Goal: Task Accomplishment & Management: Use online tool/utility

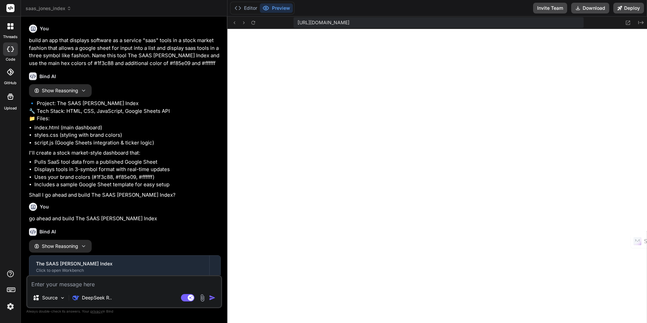
scroll to position [1920, 0]
click at [69, 8] on icon at bounding box center [69, 8] width 5 height 5
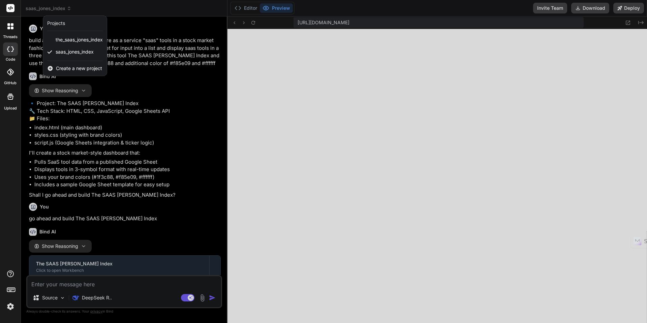
click at [66, 68] on span "Create a new project" at bounding box center [79, 68] width 46 height 7
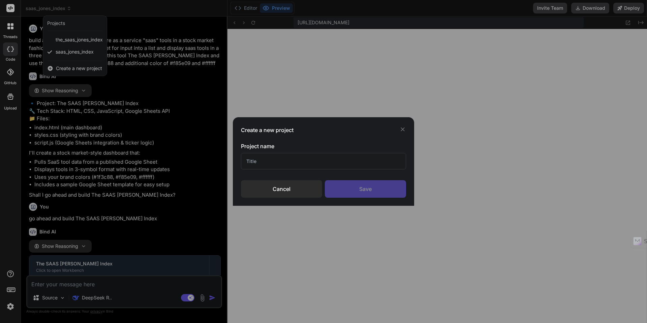
click at [264, 164] on input "text" at bounding box center [323, 161] width 165 height 17
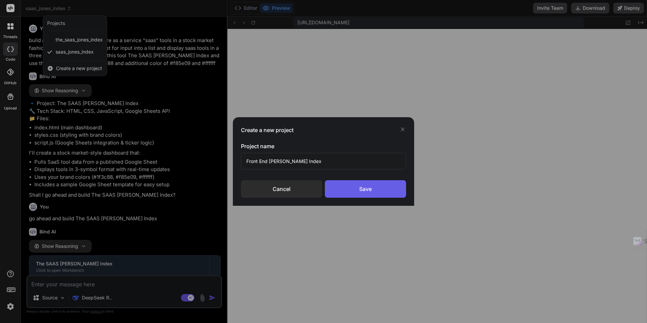
type input "Front End [PERSON_NAME] Index"
click at [357, 188] on div "Save" at bounding box center [365, 189] width 81 height 18
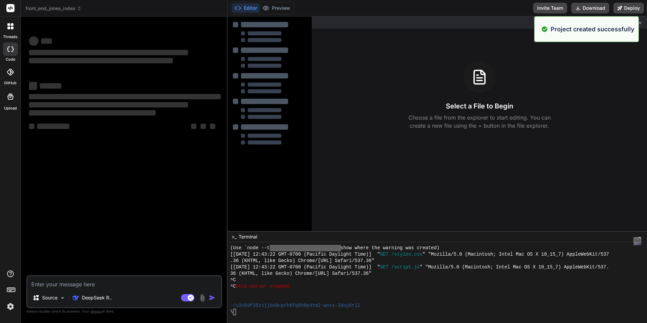
scroll to position [1971, 0]
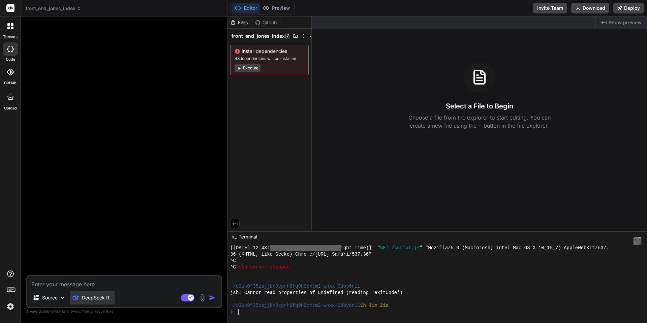
click at [101, 298] on p "DeepSeek R.." at bounding box center [97, 297] width 30 height 7
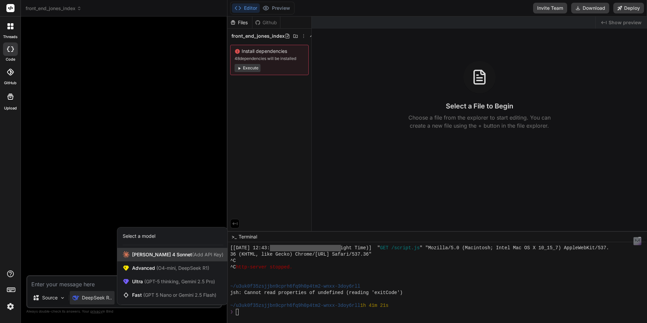
click at [192, 254] on span "(Add API Key)" at bounding box center [207, 255] width 31 height 6
type textarea "x"
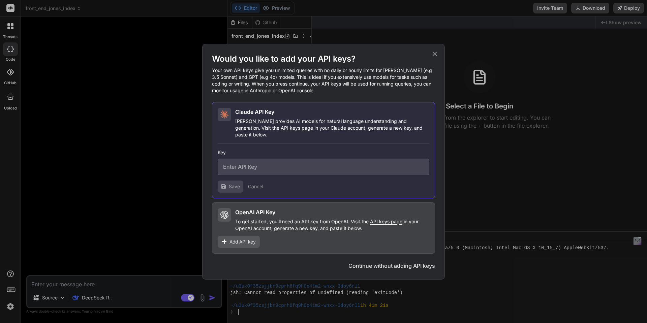
click at [253, 166] on input "text" at bounding box center [324, 167] width 212 height 17
paste input "sk-ant-api03-etZO7YuqCQgiJfE71RWuPoYIUM_y5nRnfZDHQT0lwnD1ZFyHw88giq7-qiUJyniGND…"
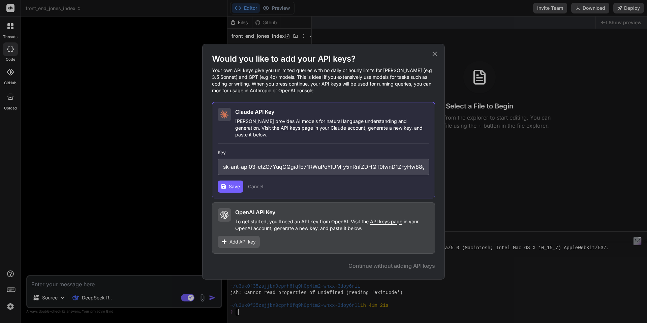
scroll to position [0, 137]
type input "sk-ant-api03-etZO7YuqCQgiJfE71RWuPoYIUM_y5nRnfZDHQT0lwnD1ZFyHw88giq7-qiUJyniGND…"
click at [233, 184] on span "Save" at bounding box center [234, 186] width 11 height 7
click at [234, 185] on span "Save" at bounding box center [234, 186] width 11 height 7
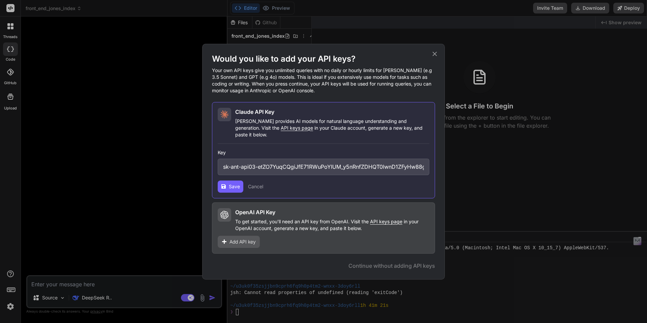
click at [231, 185] on span "Save" at bounding box center [234, 186] width 11 height 7
click at [248, 239] on span "Add API key" at bounding box center [242, 242] width 26 height 7
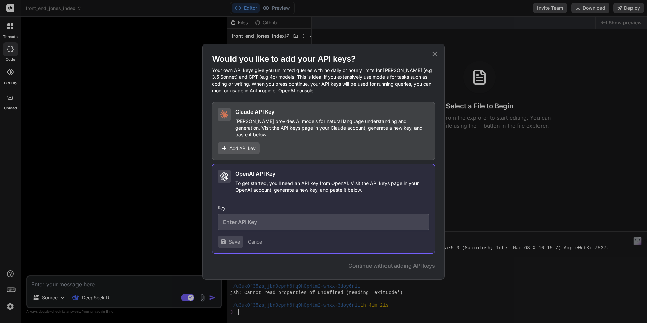
click at [250, 219] on input "text" at bounding box center [324, 222] width 212 height 17
paste input "sk-proj-MLgShigF3Gyo2yOqjzxgYPva32kN3CGUWZ3qDzL3K0exdBkycEKdrEm-GywKzKQhz6Pw44h…"
type input "sk-proj-MLgShigF3Gyo2yOqjzxgYPva32kN3CGUWZ3qDzL3K0exdBkycEKdrEm-GywKzKQhz6Pw44h…"
click at [235, 239] on span "Save" at bounding box center [234, 242] width 11 height 7
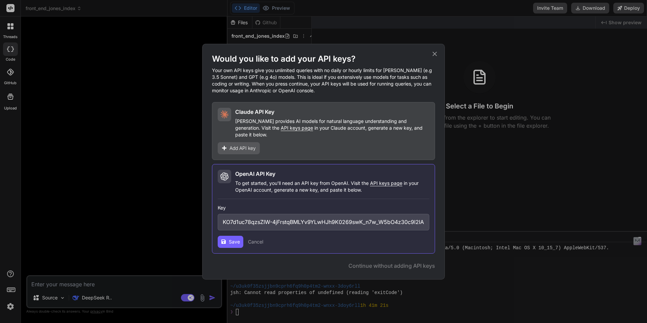
scroll to position [0, 0]
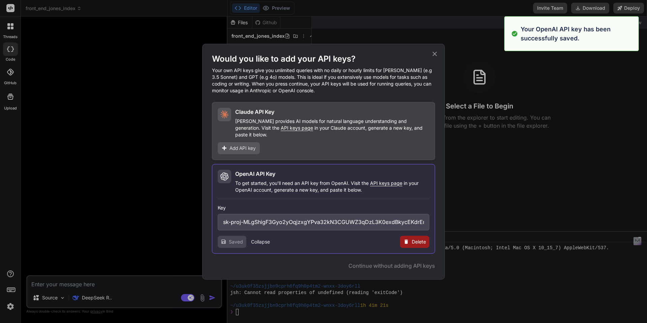
type textarea "x"
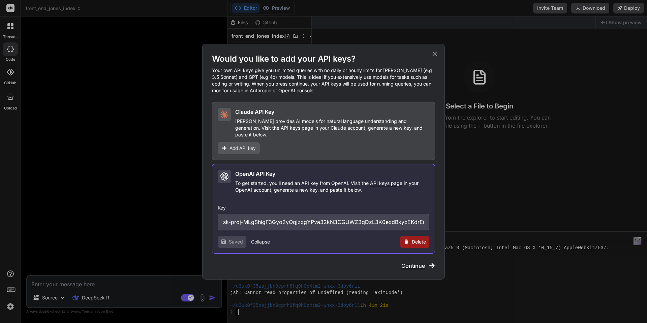
click at [239, 145] on span "Add API key" at bounding box center [242, 148] width 26 height 7
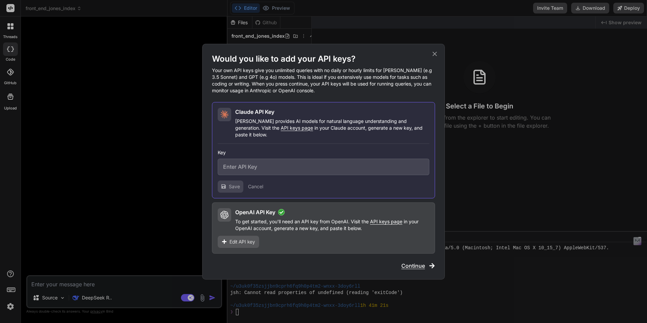
click at [265, 166] on input "text" at bounding box center [324, 167] width 212 height 17
click at [300, 162] on input "text" at bounding box center [324, 167] width 212 height 17
paste input "sk-ant-api03-guT2q8H0ZZcBe3creUOUA8Jv5mEMPbxqIfjjnSfY7MlLJBhNs8rS_zZXrCpyjgULIr…"
type input "sk-ant-api03-guT2q8H0ZZcBe3creUOUA8Jv5mEMPbxqIfjjnSfY7MlLJBhNs8rS_zZXrCpyjgULIr…"
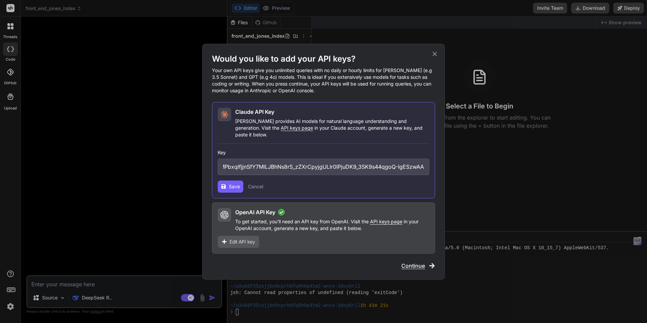
click at [237, 184] on span "Save" at bounding box center [234, 186] width 11 height 7
click at [235, 183] on span "Save" at bounding box center [234, 186] width 11 height 7
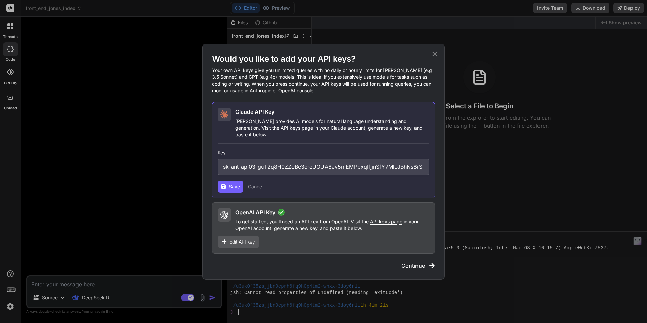
click at [259, 184] on button "Cancel" at bounding box center [255, 186] width 15 height 7
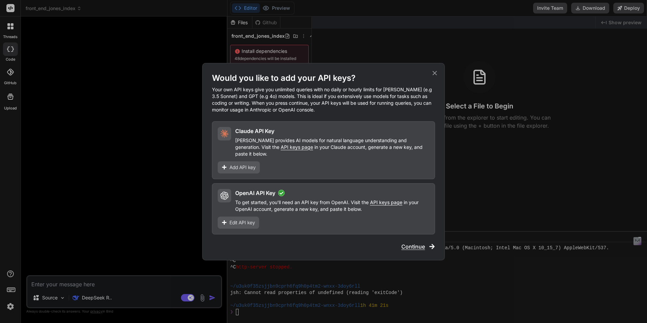
click at [249, 166] on span "Add API key" at bounding box center [242, 167] width 26 height 7
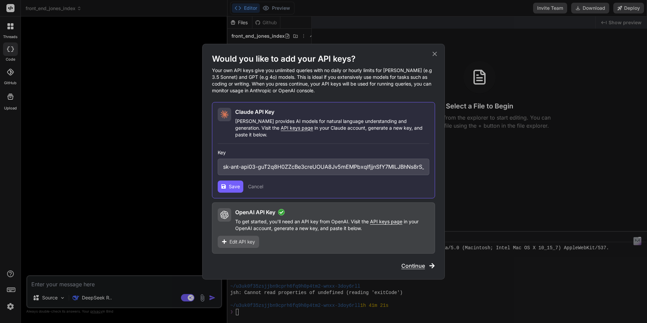
click at [234, 183] on span "Save" at bounding box center [234, 186] width 11 height 7
click at [414, 262] on span "Continue" at bounding box center [413, 266] width 24 height 8
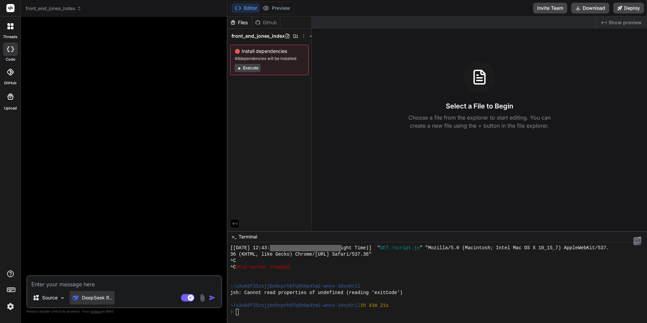
click at [97, 299] on p "DeepSeek R.." at bounding box center [97, 297] width 30 height 7
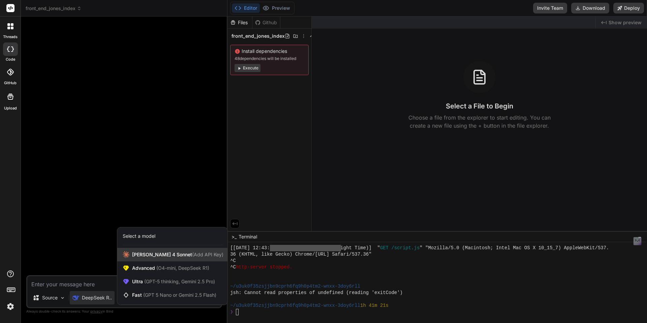
click at [147, 255] on span "[PERSON_NAME] 4 Sonnet (Add API Key)" at bounding box center [177, 254] width 91 height 7
type textarea "x"
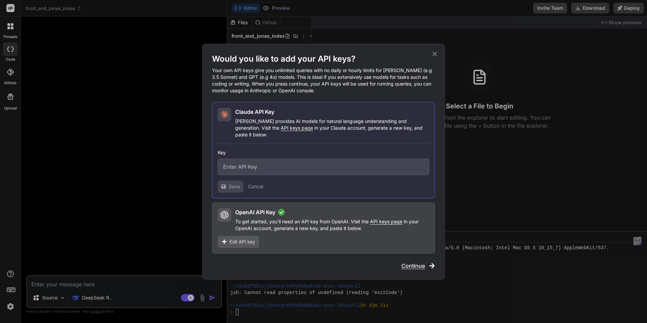
click at [248, 164] on input "text" at bounding box center [324, 167] width 212 height 17
paste input "sk-ant-api03-guT2q8H0ZZcBe3creUOUA8Jv5mEMPbxqIfjjnSfY7MlLJBhNs8rS_zZXrCpyjgULIr…"
type input "sk-ant-api03-guT2q8H0ZZcBe3creUOUA8Jv5mEMPbxqIfjjnSfY7MlLJBhNs8rS_zZXrCpyjgULIr…"
click at [233, 184] on span "Save" at bounding box center [234, 186] width 11 height 7
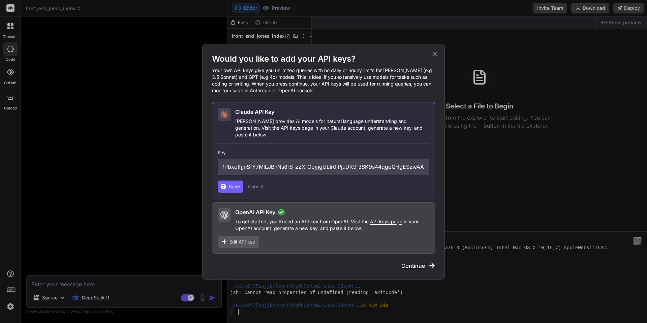
scroll to position [0, 0]
click at [235, 184] on span "Save" at bounding box center [234, 186] width 11 height 7
click at [256, 134] on p "[PERSON_NAME] provides AI models for natural language understanding and generat…" at bounding box center [332, 128] width 194 height 20
click at [281, 131] on span "API keys page" at bounding box center [297, 128] width 32 height 6
click at [232, 185] on span "Save" at bounding box center [234, 186] width 11 height 7
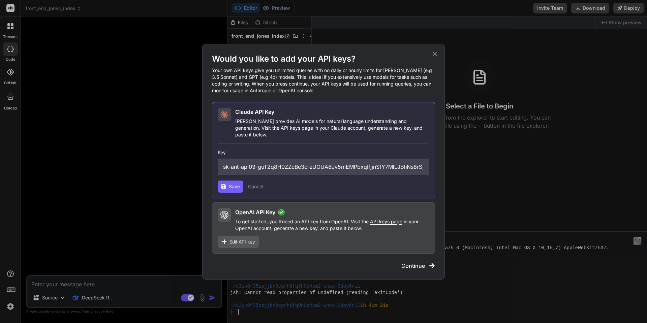
click at [236, 185] on span "Save" at bounding box center [234, 186] width 11 height 7
click at [410, 263] on span "Continue" at bounding box center [413, 266] width 24 height 8
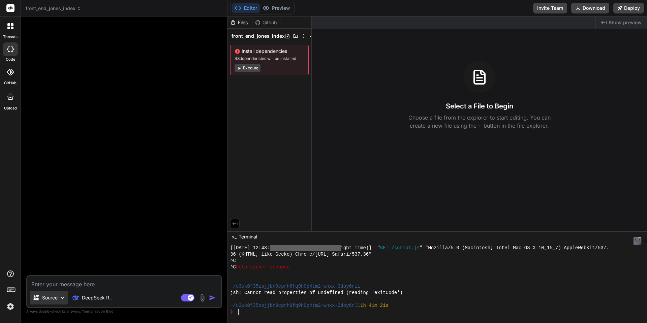
click at [63, 298] on img at bounding box center [63, 298] width 6 height 6
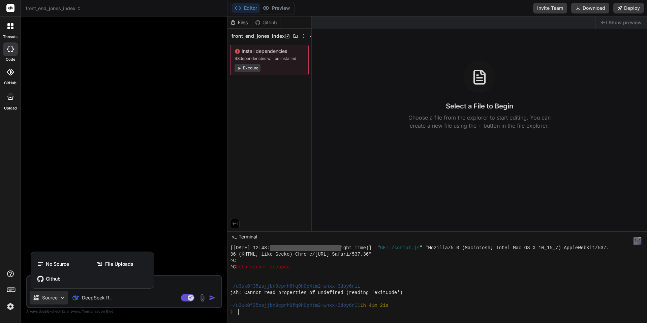
click at [63, 298] on div at bounding box center [323, 161] width 647 height 323
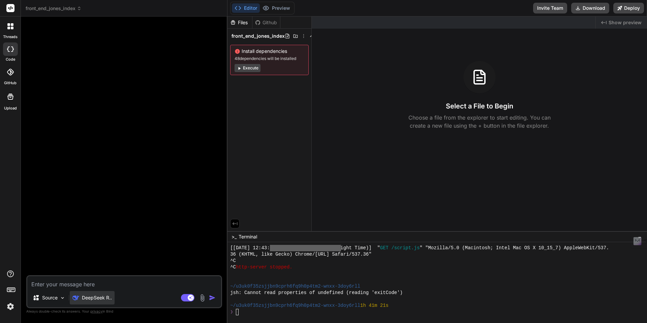
click at [110, 299] on p "DeepSeek R.." at bounding box center [97, 297] width 30 height 7
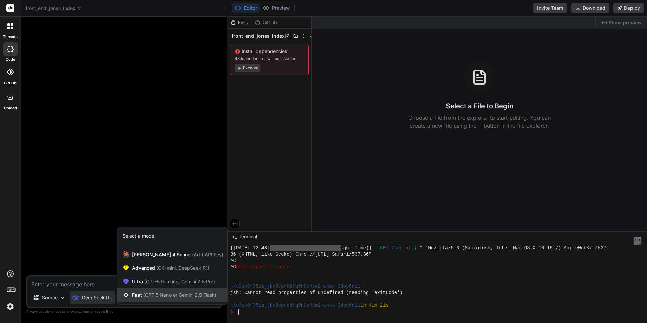
click at [139, 291] on div "Fast (GPT 5 Nano or Gemini 2.5 Flash)" at bounding box center [172, 294] width 110 height 13
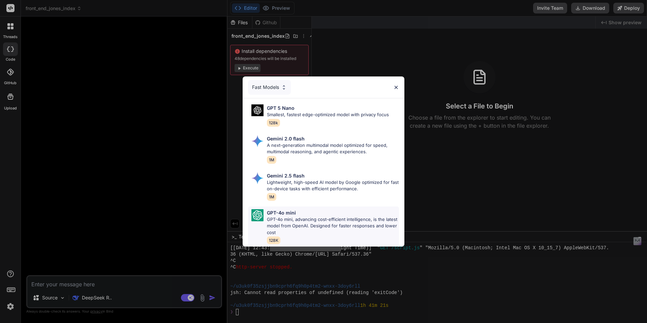
click at [290, 218] on p "GPT-4o mini, advancing cost-efficient intelligence, is the latest model from Op…" at bounding box center [333, 226] width 132 height 20
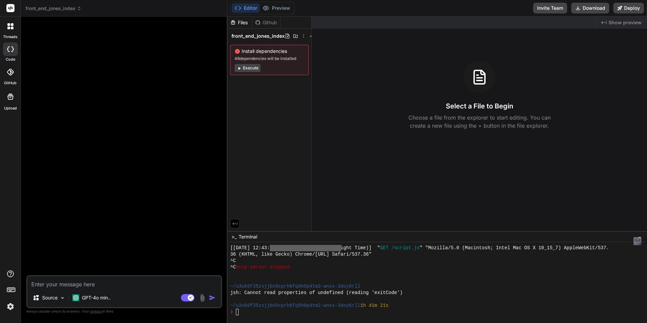
click at [202, 297] on img at bounding box center [202, 298] width 8 height 8
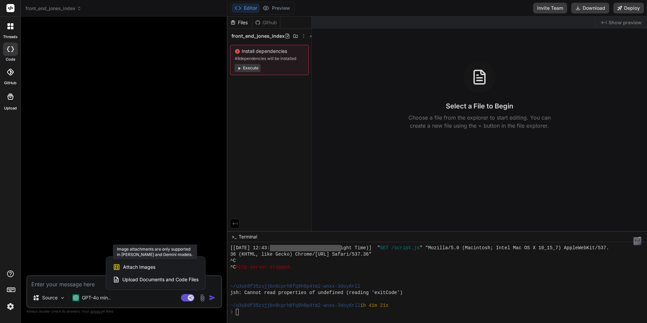
click at [143, 267] on span "Attach Images" at bounding box center [139, 267] width 32 height 7
click at [142, 267] on span "Attach Images" at bounding box center [139, 267] width 32 height 7
click at [104, 298] on div at bounding box center [323, 161] width 647 height 323
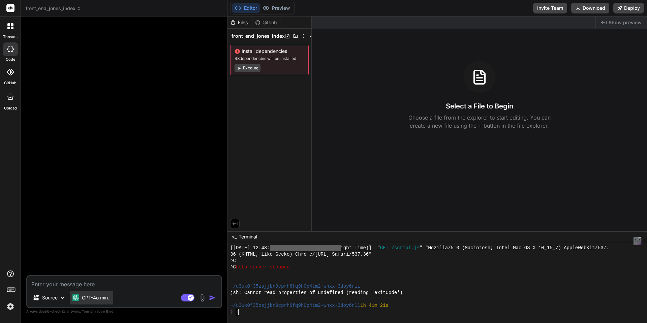
click at [104, 298] on p "GPT-4o min.." at bounding box center [96, 297] width 29 height 7
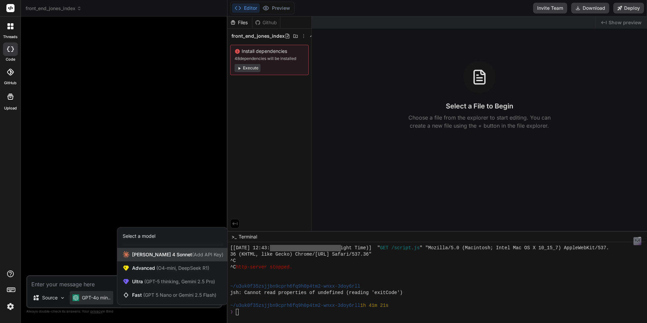
click at [147, 258] on span "[PERSON_NAME] 4 Sonnet (Add API Key)" at bounding box center [177, 254] width 91 height 7
type textarea "x"
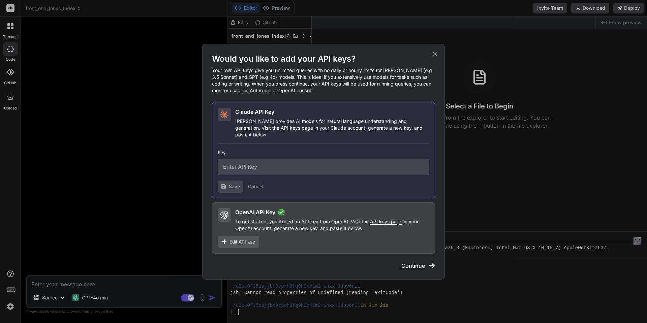
click at [239, 167] on input "text" at bounding box center [324, 167] width 212 height 17
paste input "sk-ant-api03-guT2q8H0ZZcBe3creUOUA8Jv5mEMPbxqIfjjnSfY7MlLJBhNs8rS_zZXrCpyjgULIr…"
type input "sk-ant-api03-guT2q8H0ZZcBe3creUOUA8Jv5mEMPbxqIfjjnSfY7MlLJBhNs8rS_zZXrCpyjgULIr…"
click at [235, 186] on span "Save" at bounding box center [234, 186] width 11 height 7
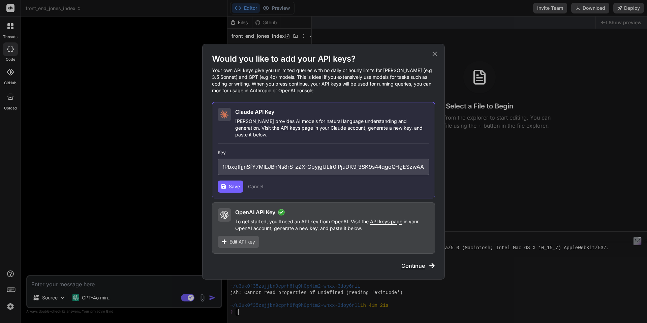
scroll to position [0, 0]
click at [235, 186] on span "Save" at bounding box center [234, 186] width 11 height 7
click at [434, 58] on icon at bounding box center [434, 53] width 7 height 7
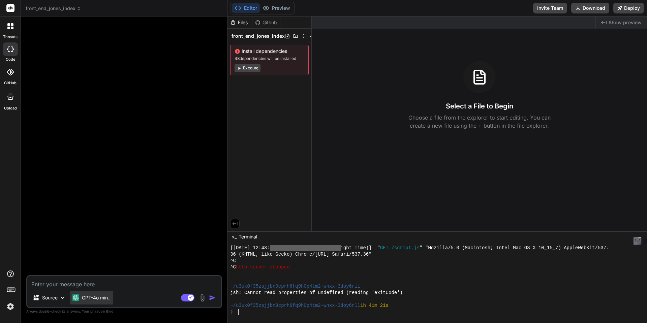
click at [105, 298] on p "GPT-4o min.." at bounding box center [96, 297] width 29 height 7
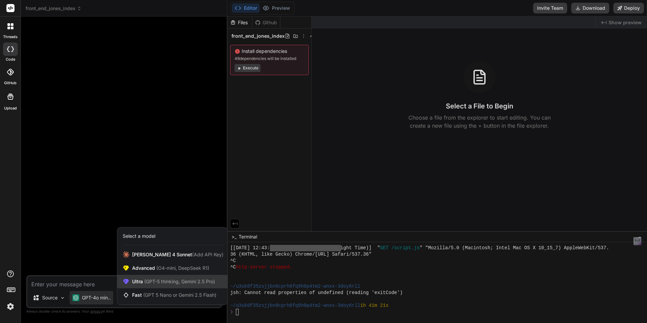
click at [142, 281] on span "Ultra (GPT-5 thinking, Gemini 2.5 Pro)" at bounding box center [173, 281] width 83 height 7
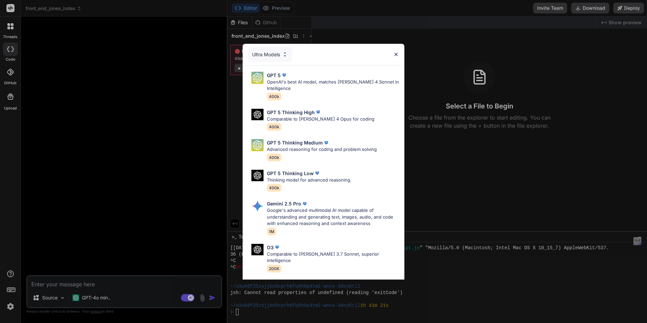
click at [286, 56] on img at bounding box center [285, 55] width 6 height 6
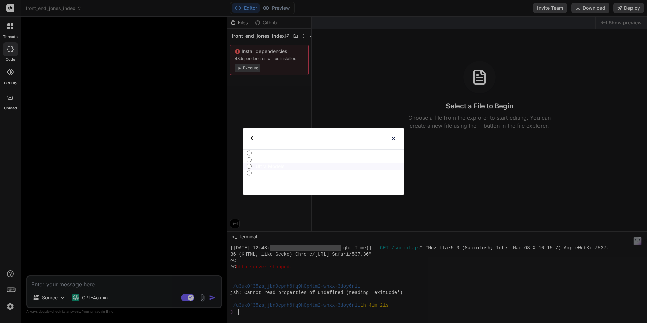
click at [254, 139] on div "Select type" at bounding box center [269, 139] width 36 height 22
click at [393, 139] on img at bounding box center [393, 139] width 6 height 6
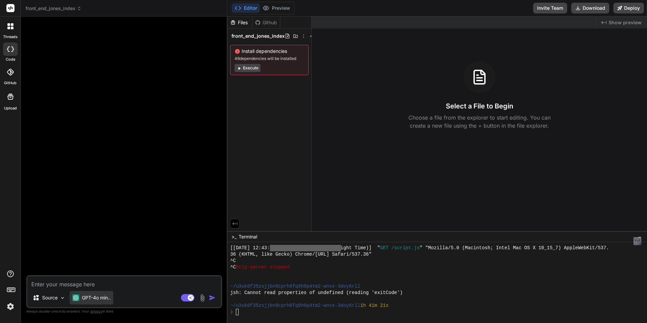
click at [102, 300] on p "GPT-4o min.." at bounding box center [96, 297] width 29 height 7
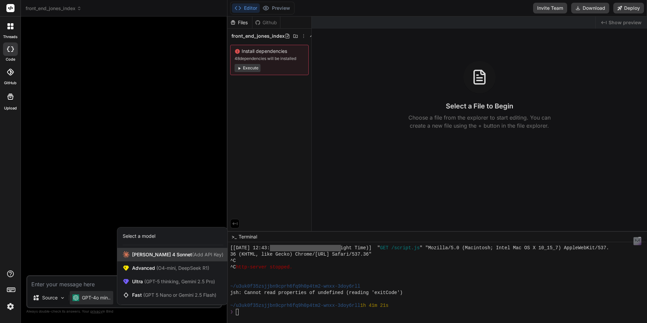
click at [144, 254] on span "[PERSON_NAME] 4 Sonnet (Add API Key)" at bounding box center [177, 254] width 91 height 7
type textarea "x"
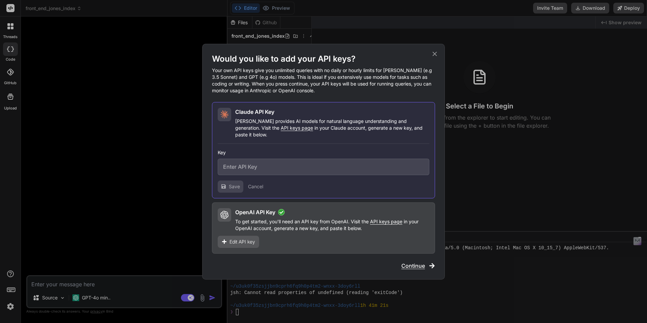
paste input "sk-ant-api03-guT2q8H0ZZcBe3creUOUA8Jv5mEMPbxqIfjjnSfY7MlLJBhNs8rS_zZXrCpyjgULIr…"
type input "sk-ant-api03-guT2q8H0ZZcBe3creUOUA8Jv5mEMPbxqIfjjnSfY7MlLJBhNs8rS_zZXrCpyjgULIr…"
click at [230, 184] on span "Save" at bounding box center [234, 186] width 11 height 7
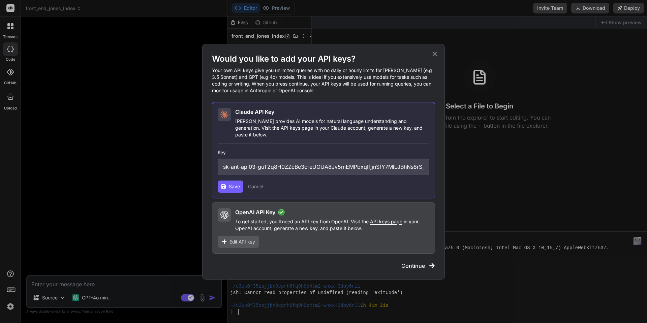
click at [412, 263] on span "Continue" at bounding box center [413, 266] width 24 height 8
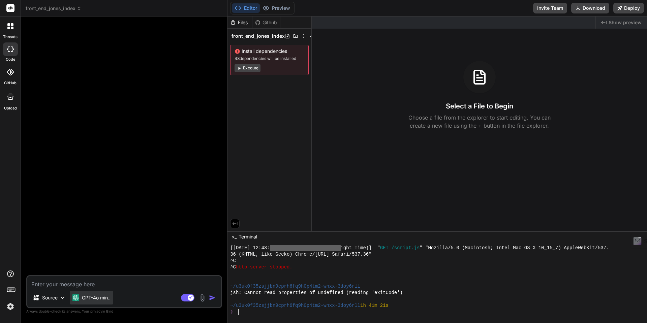
click at [109, 297] on p "GPT-4o min.." at bounding box center [96, 297] width 29 height 7
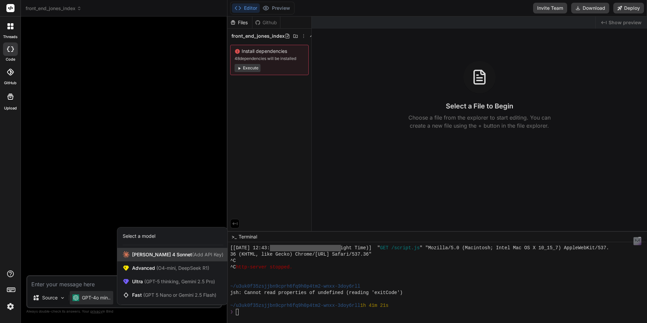
click at [144, 255] on span "[PERSON_NAME] 4 Sonnet (Add API Key)" at bounding box center [177, 254] width 91 height 7
type textarea "x"
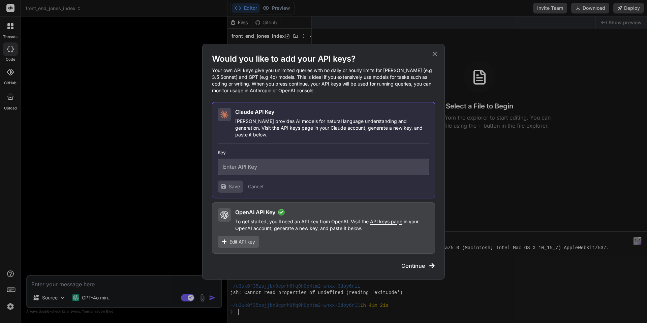
click at [435, 58] on icon at bounding box center [434, 53] width 7 height 7
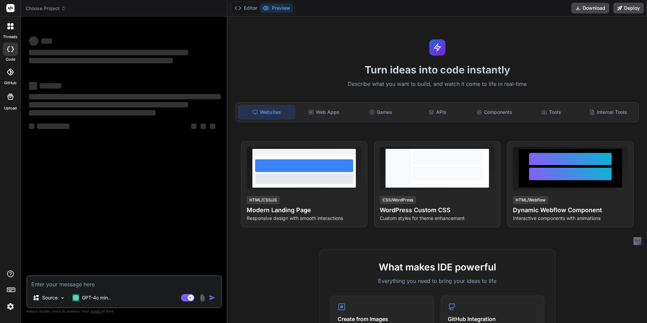
click at [10, 308] on img at bounding box center [10, 306] width 11 height 11
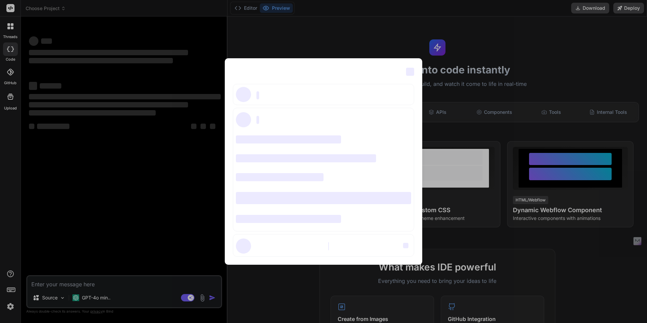
click at [12, 308] on div "‌ ‌ ‌ ‌ ‌ ‌ ‌ ‌ ‌ ‌ ‌ ‌ ‌ ‌ ‌" at bounding box center [323, 161] width 647 height 323
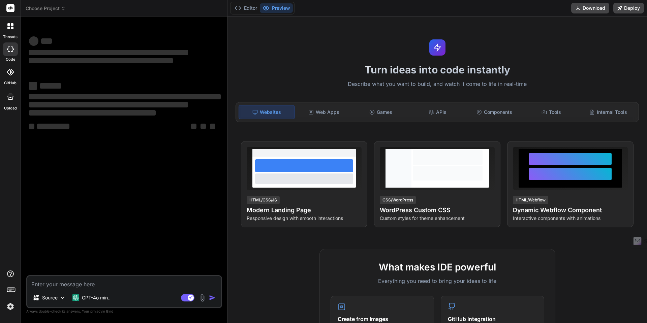
click at [12, 308] on img at bounding box center [10, 306] width 11 height 11
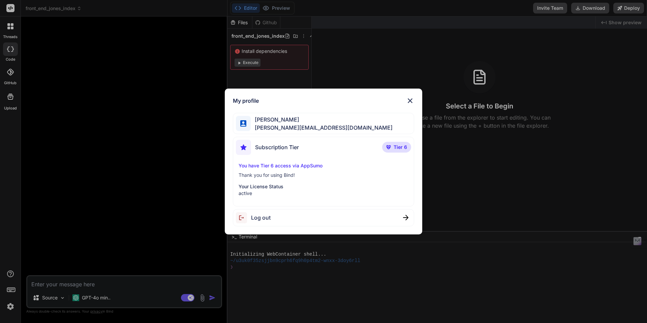
click at [411, 100] on img at bounding box center [410, 101] width 8 height 8
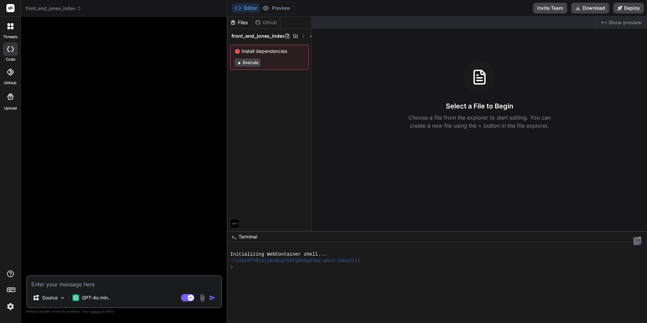
click at [10, 8] on rect at bounding box center [10, 8] width 8 height 8
click at [12, 8] on icon at bounding box center [10, 8] width 8 height 8
click at [14, 290] on icon at bounding box center [10, 289] width 9 height 9
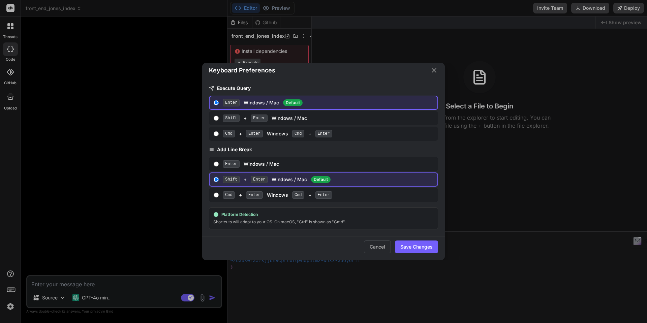
click at [14, 290] on div "Keyboard Preferences Execute Query Enter Windows / Mac Default Shift + Enter Wi…" at bounding box center [323, 161] width 647 height 323
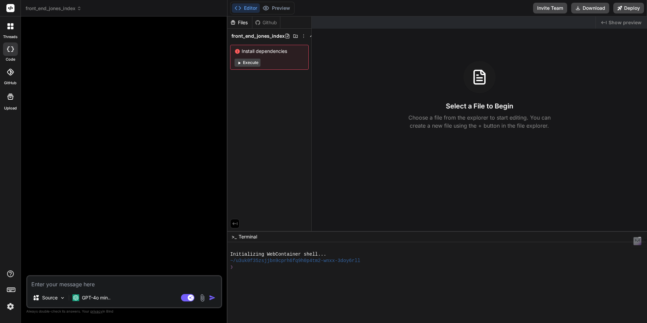
click at [11, 307] on img at bounding box center [10, 306] width 11 height 11
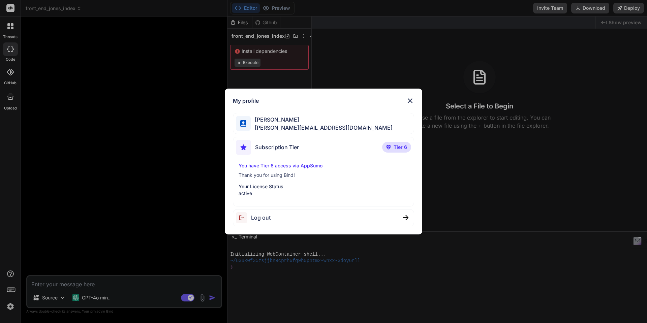
click at [409, 102] on img at bounding box center [410, 101] width 8 height 8
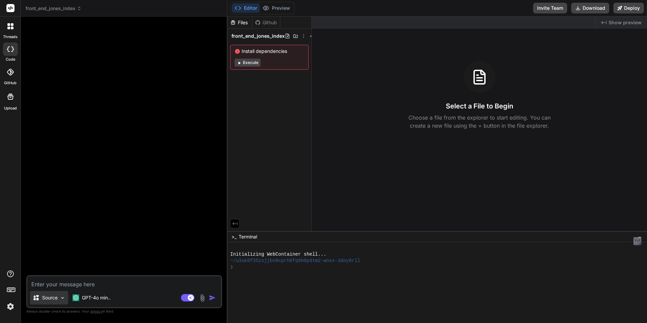
click at [65, 299] on img at bounding box center [63, 298] width 6 height 6
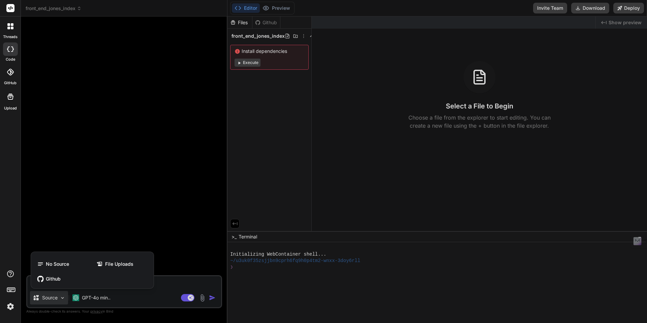
click at [65, 299] on div at bounding box center [323, 161] width 647 height 323
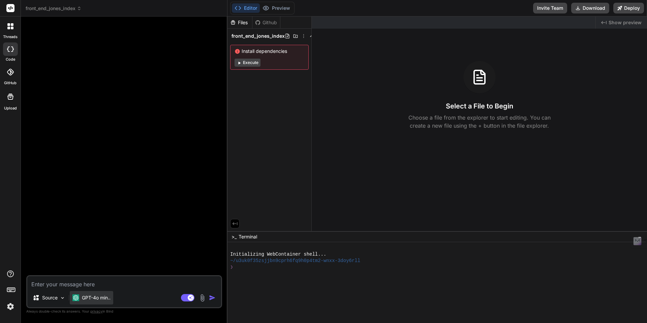
click at [93, 298] on p "GPT-4o min.." at bounding box center [96, 297] width 29 height 7
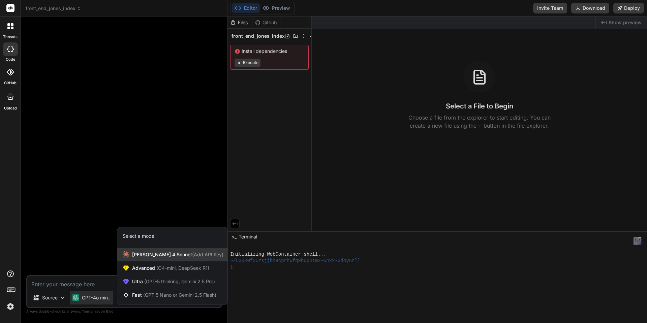
click at [151, 258] on span "[PERSON_NAME] 4 Sonnet (Add API Key)" at bounding box center [177, 254] width 91 height 7
type textarea "x"
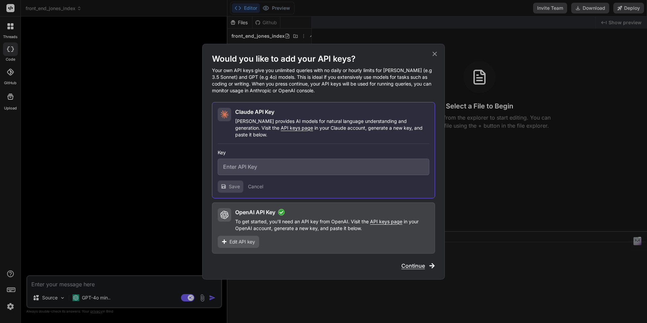
paste input "sk-ant-api03-guT2q8H0ZZcBe3creUOUA8Jv5mEMPbxqIfjjnSfY7MlLJBhNs8rS_zZXrCpyjgULIr…"
type input "sk-ant-api03-guT2q8H0ZZcBe3creUOUA8Jv5mEMPbxqIfjjnSfY7MlLJBhNs8rS_zZXrCpyjgULIr…"
click at [233, 185] on span "Save" at bounding box center [234, 186] width 11 height 7
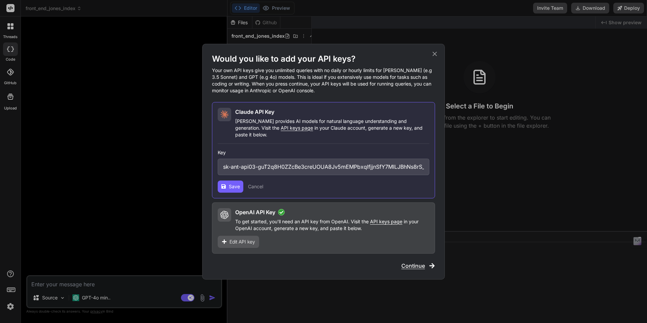
click at [234, 184] on span "Save" at bounding box center [234, 186] width 11 height 7
click at [435, 58] on icon at bounding box center [434, 53] width 7 height 7
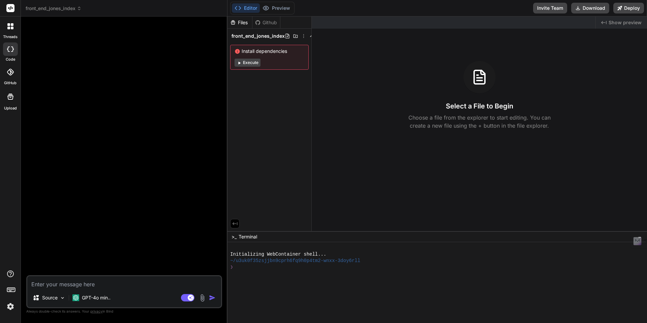
click at [202, 299] on img at bounding box center [202, 298] width 8 height 8
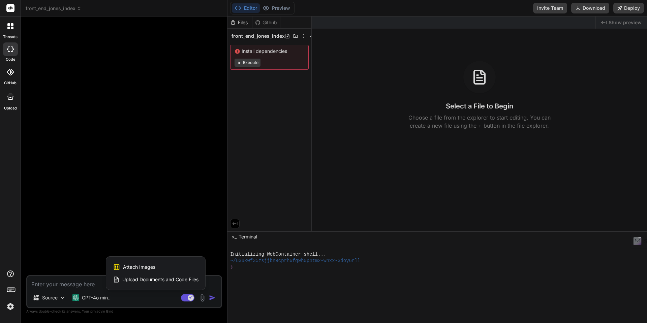
click at [202, 299] on div at bounding box center [323, 161] width 647 height 323
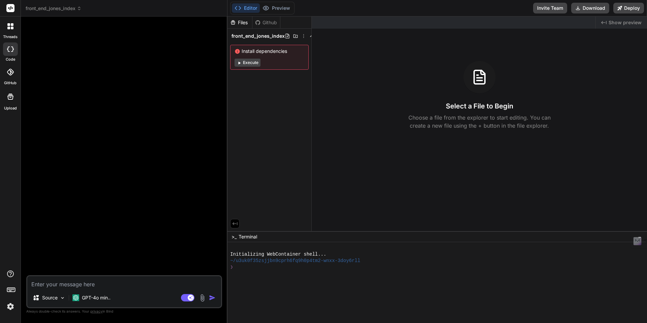
click at [202, 299] on img at bounding box center [202, 298] width 8 height 8
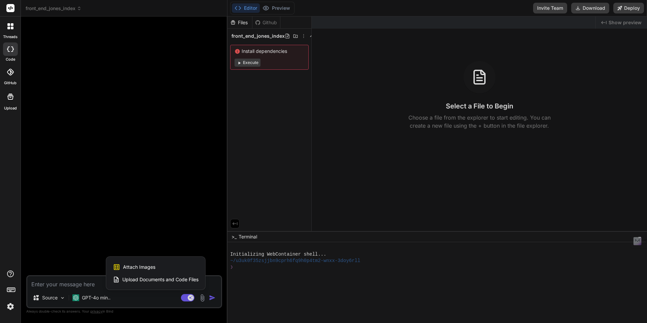
click at [202, 299] on div at bounding box center [323, 161] width 647 height 323
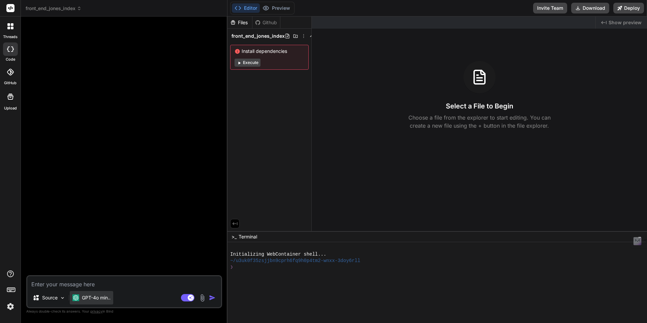
click at [99, 300] on p "GPT-4o min.." at bounding box center [96, 297] width 29 height 7
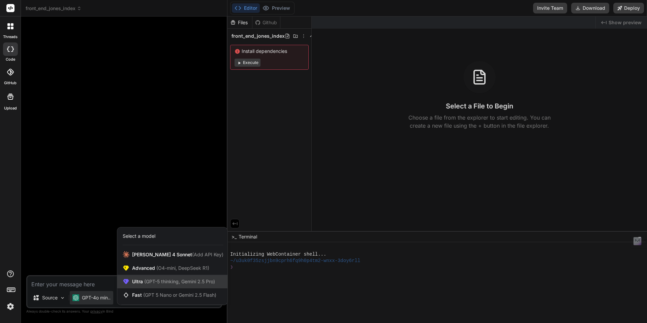
click at [145, 279] on span "(GPT-5 thinking, Gemini 2.5 Pro)" at bounding box center [179, 282] width 72 height 6
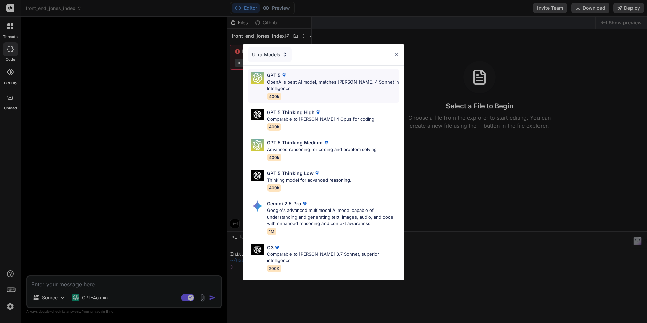
click at [293, 87] on p "OpenAI's best AI model, matches [PERSON_NAME] 4 Sonnet in Intelligence" at bounding box center [333, 85] width 132 height 13
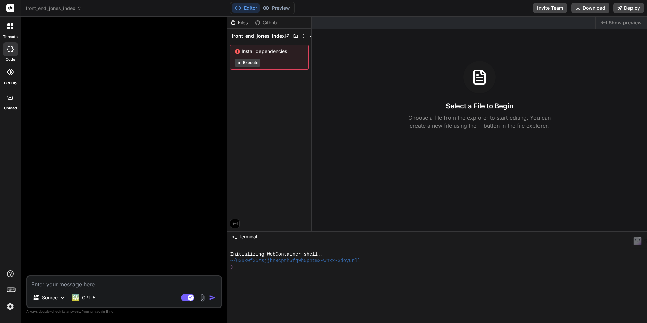
click at [202, 298] on img at bounding box center [202, 298] width 8 height 8
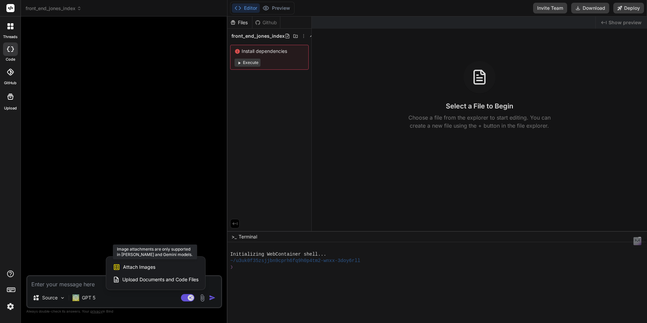
click at [150, 267] on span "Attach Images" at bounding box center [139, 267] width 32 height 7
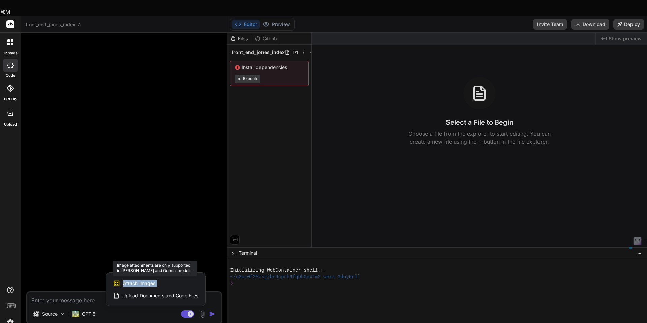
click at [150, 280] on span "Attach Images" at bounding box center [139, 283] width 32 height 7
click at [168, 277] on div "Attach Images Image attachments are only supported in Claude and Gemini models." at bounding box center [156, 283] width 86 height 13
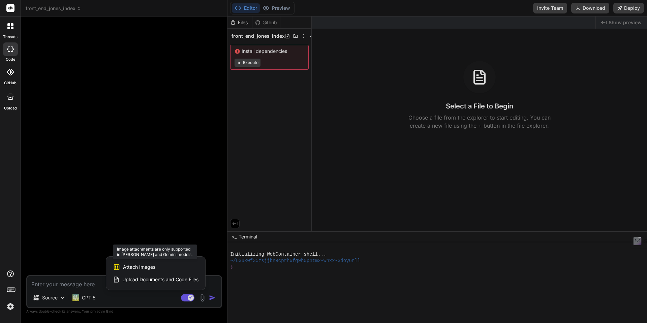
click at [151, 268] on span "Attach Images" at bounding box center [139, 267] width 32 height 7
click at [153, 295] on div at bounding box center [323, 161] width 647 height 323
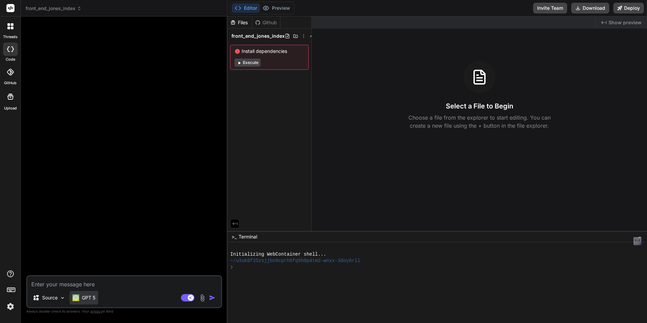
click at [92, 298] on p "GPT 5" at bounding box center [88, 297] width 13 height 7
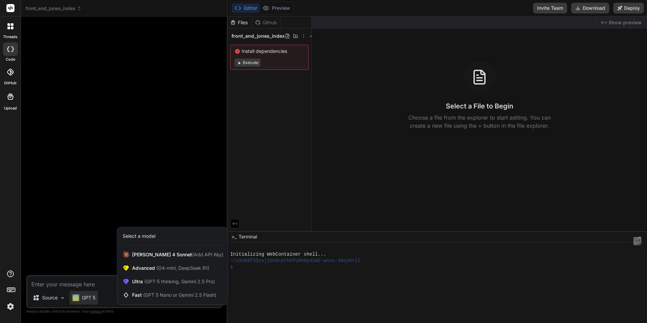
click at [88, 297] on div at bounding box center [323, 161] width 647 height 323
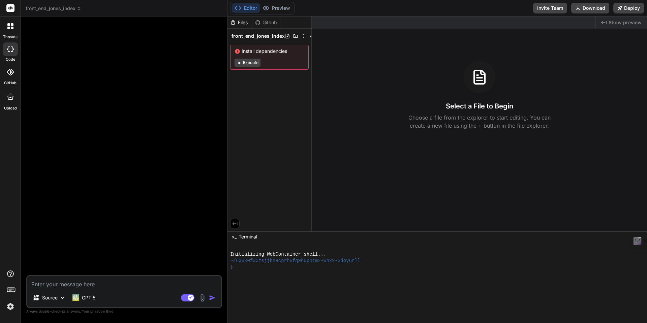
click at [88, 297] on p "GPT 5" at bounding box center [88, 297] width 13 height 7
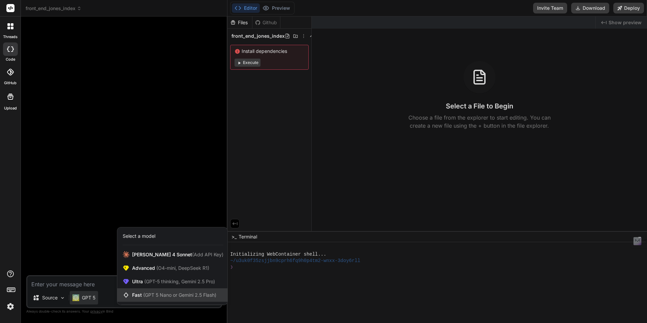
click at [138, 294] on span "Fast (GPT 5 Nano or Gemini 2.5 Flash)" at bounding box center [174, 295] width 84 height 7
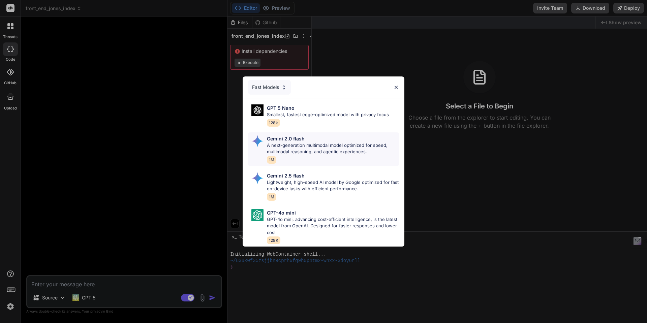
click at [322, 144] on p "A next-generation multimodal model optimized for speed, multimodal reasoning, a…" at bounding box center [333, 148] width 132 height 13
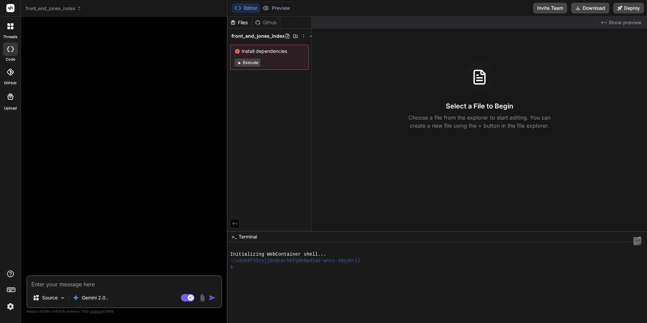
click at [203, 298] on img at bounding box center [202, 298] width 8 height 8
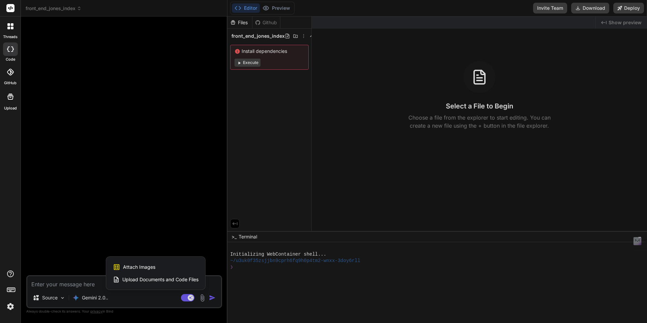
click at [146, 268] on span "Attach Images" at bounding box center [139, 267] width 32 height 7
type textarea "x"
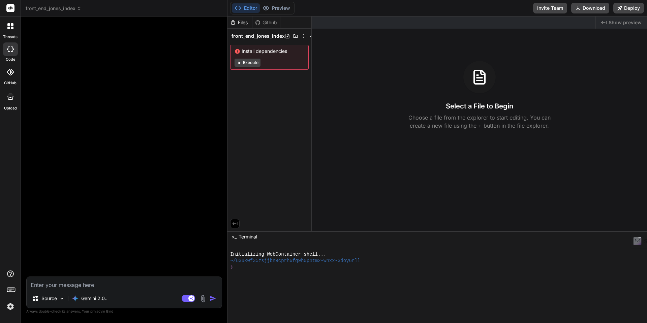
type input "C:\fakepath\nasdaqmockup.jpg"
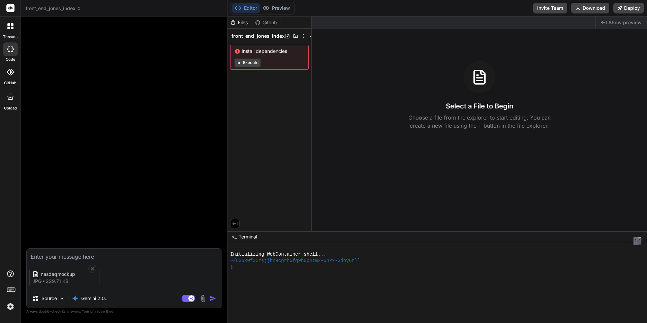
type textarea "x"
click at [105, 258] on textarea at bounding box center [124, 255] width 195 height 12
type textarea "c"
type textarea "x"
type textarea "cr"
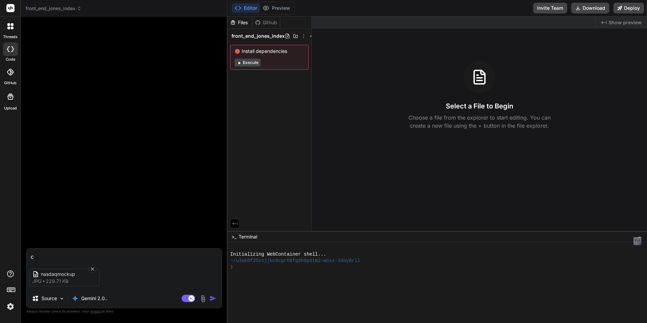
type textarea "x"
type textarea "cre"
type textarea "x"
type textarea "crea"
type textarea "x"
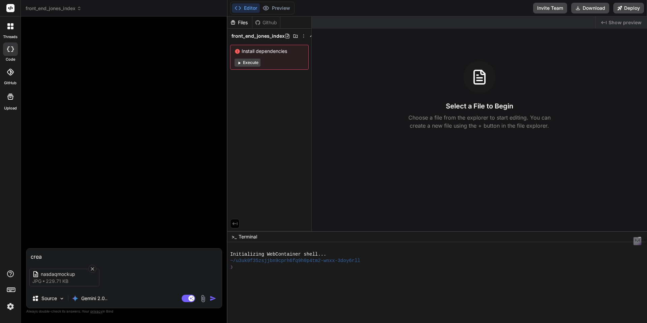
type textarea "creat"
type textarea "x"
type textarea "create"
type textarea "x"
type textarea "create"
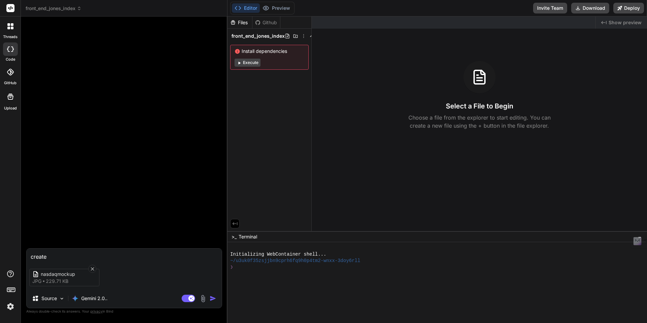
type textarea "x"
type textarea "create a"
type textarea "x"
type textarea "create a"
type textarea "x"
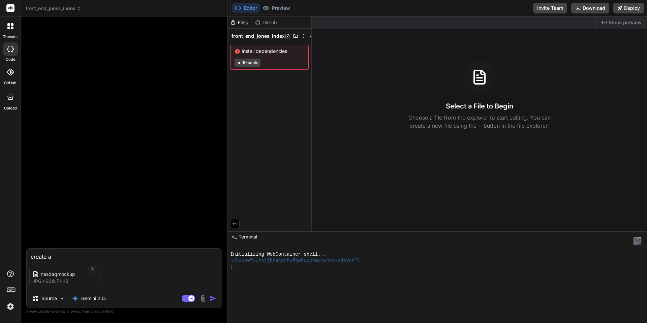
type textarea "create a f"
type textarea "x"
type textarea "create a fr"
type textarea "x"
type textarea "create a fro"
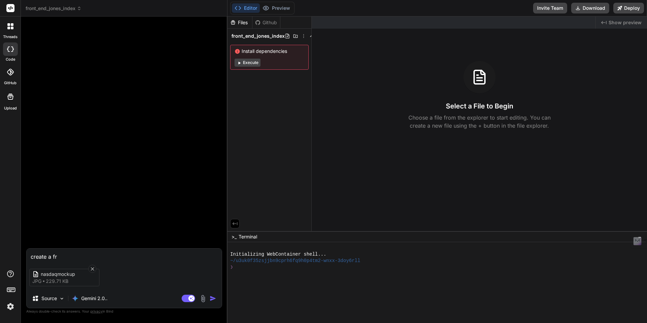
type textarea "x"
type textarea "create a fron"
type textarea "x"
type textarea "create a front"
type textarea "x"
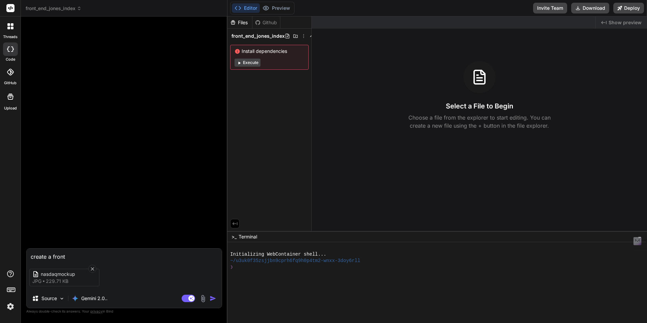
type textarea "create a fronte"
type textarea "x"
type textarea "create a fronten"
type textarea "x"
type textarea "create a frontend"
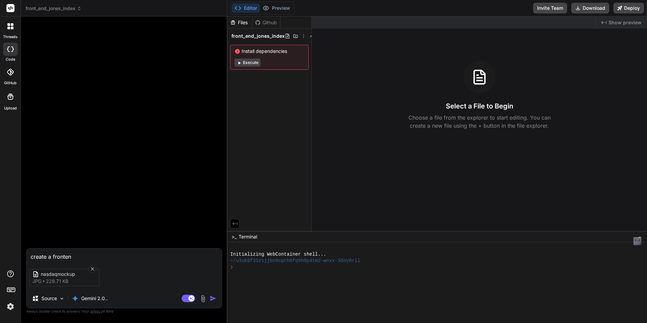
type textarea "x"
type textarea "create a frontend"
type textarea "x"
type textarea "create a frontend a"
type textarea "x"
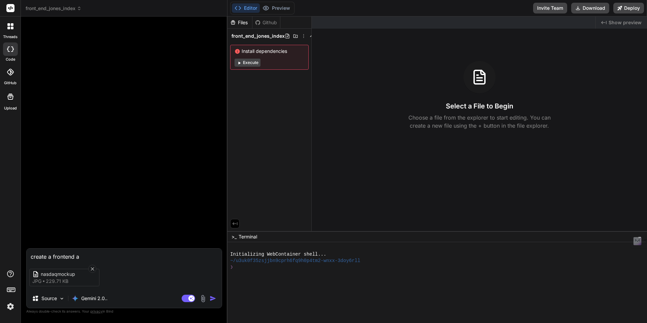
type textarea "create a frontend ap"
type textarea "x"
type textarea "create a frontend app"
type textarea "x"
type textarea "create a frontend app"
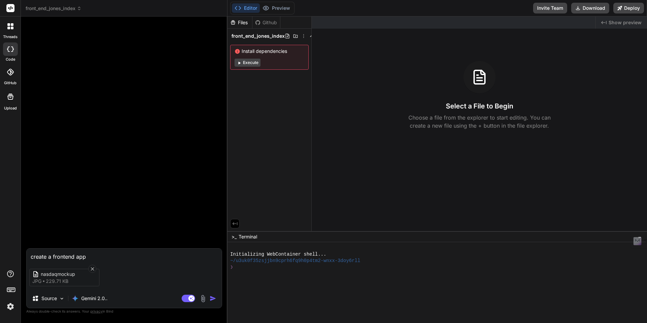
type textarea "x"
type textarea "create a frontend app t"
type textarea "x"
type textarea "create a frontend app th"
type textarea "x"
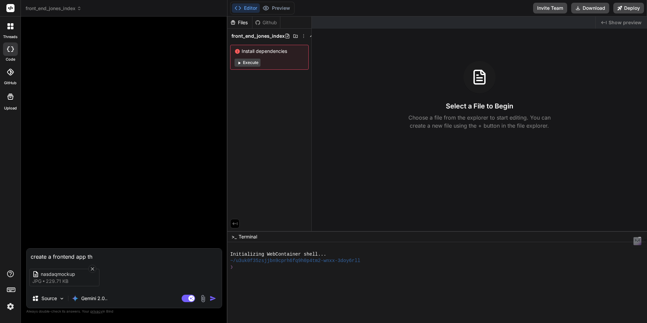
type textarea "create a frontend app tha"
type textarea "x"
type textarea "create a frontend app that"
type textarea "x"
type textarea "create a frontend app that"
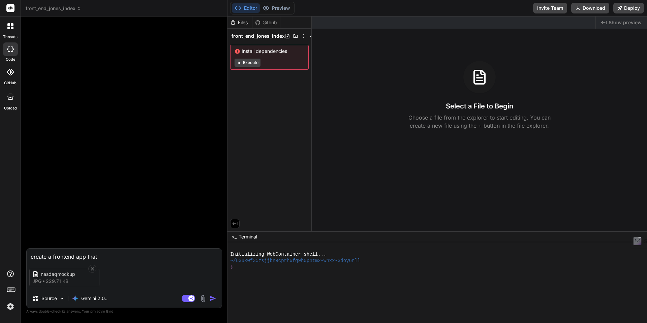
type textarea "x"
type textarea "create a frontend app that r"
type textarea "x"
type textarea "create a frontend app that re"
type textarea "x"
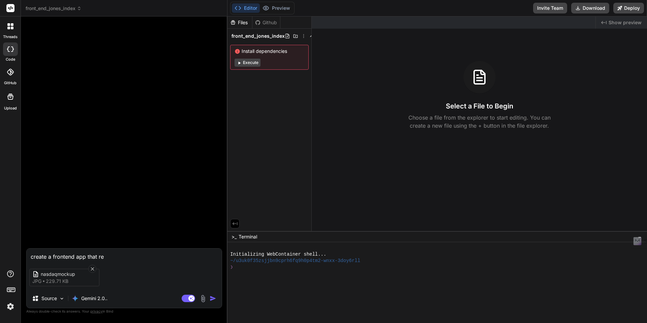
type textarea "create a frontend app that r"
type textarea "x"
type textarea "create a frontend app that"
type textarea "x"
type textarea "create a frontend app that i"
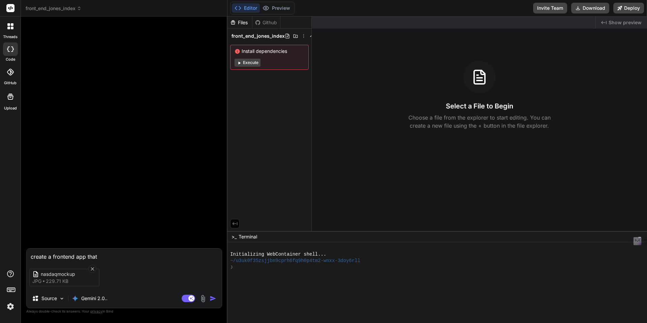
type textarea "x"
type textarea "create a frontend app that is"
type textarea "x"
type textarea "create a frontend app that is"
type textarea "x"
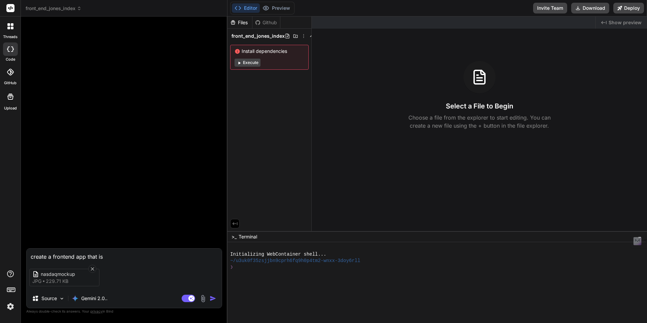
type textarea "create a frontend app that is l"
type textarea "x"
type textarea "create a frontend app that is li"
type textarea "x"
type textarea "create a frontend app that is lie"
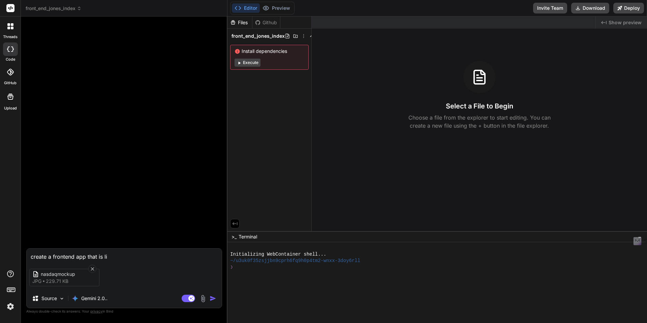
type textarea "x"
type textarea "create a frontend app that is li"
type textarea "x"
type textarea "create a frontend app that is lik"
type textarea "x"
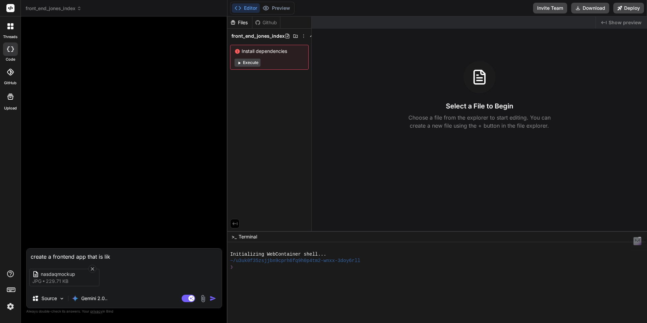
type textarea "create a frontend app that is like"
type textarea "x"
type textarea "create a frontend app that is like"
type textarea "x"
type textarea "create a frontend app that is like t"
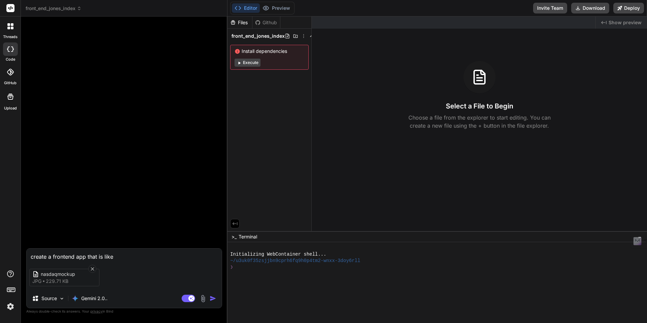
type textarea "x"
type textarea "create a frontend app that is like th"
type textarea "x"
type textarea "create a frontend app that is like the"
type textarea "x"
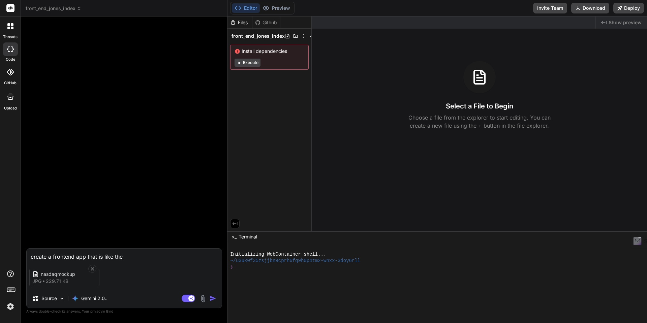
type textarea "create a frontend app that is like the"
type textarea "x"
type textarea "create a frontend app that is like the a"
type textarea "x"
type textarea "create a frontend app that is like the at"
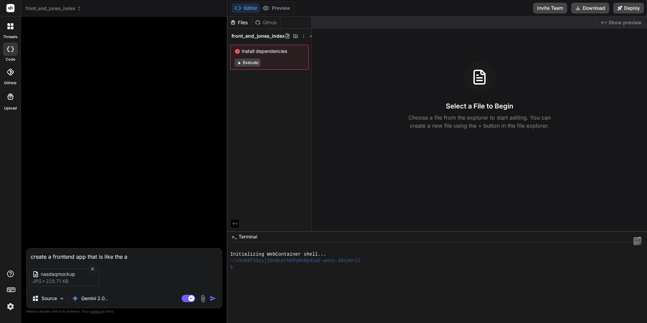
type textarea "x"
type textarea "create a frontend app that is like the att"
type textarea "x"
type textarea "create a frontend app that is like the atta"
type textarea "x"
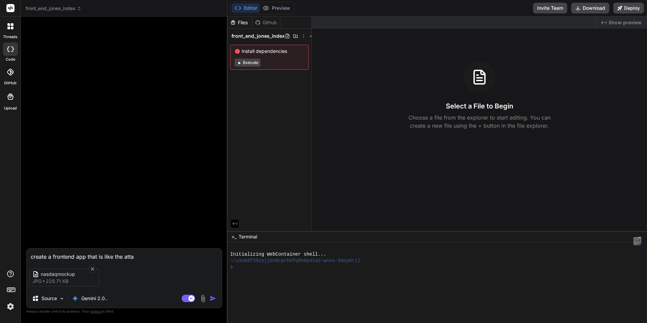
type textarea "create a frontend app that is like the attac"
type textarea "x"
type textarea "create a frontend app that is like the attach"
type textarea "x"
type textarea "create a frontend app that is like the attache"
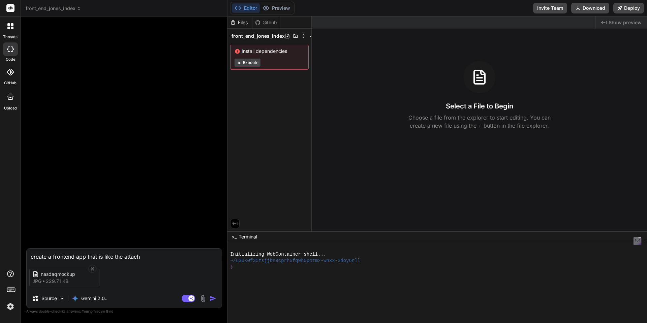
type textarea "x"
type textarea "create a frontend app that is like the attached"
type textarea "x"
type textarea "create a frontend app that is like the attached"
type textarea "x"
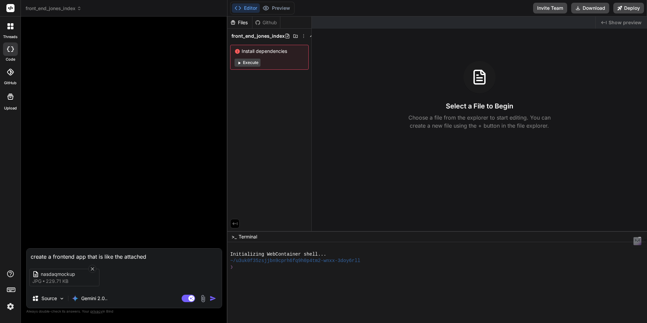
type textarea "create a frontend app that is like the attached f"
type textarea "x"
type textarea "create a frontend app that is like the attached"
type textarea "x"
type textarea "create a frontend app that is like the attached p"
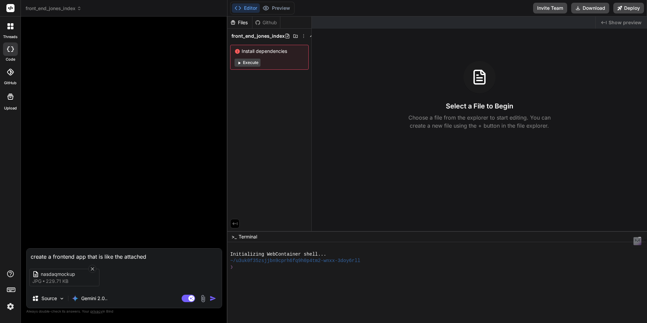
type textarea "x"
type textarea "create a frontend app that is like the attached ph"
type textarea "x"
type textarea "create a frontend app that is like the attached pho"
type textarea "x"
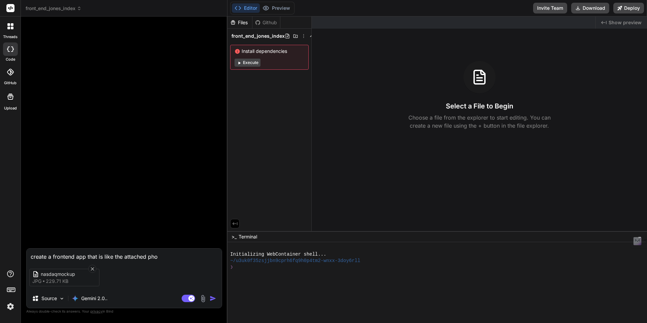
type textarea "create a frontend app that is like the attached phot"
type textarea "x"
type textarea "create a frontend app that is like the attached photo"
type textarea "x"
type textarea "create a frontend app that is like the attached photo"
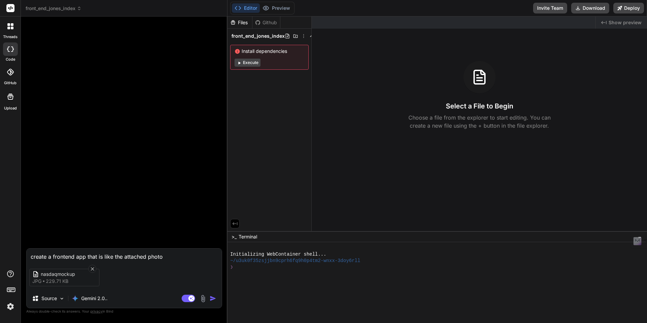
type textarea "x"
type textarea "create a frontend app that is like the attached photo a"
type textarea "x"
type textarea "create a frontend app that is like the attached photo an"
type textarea "x"
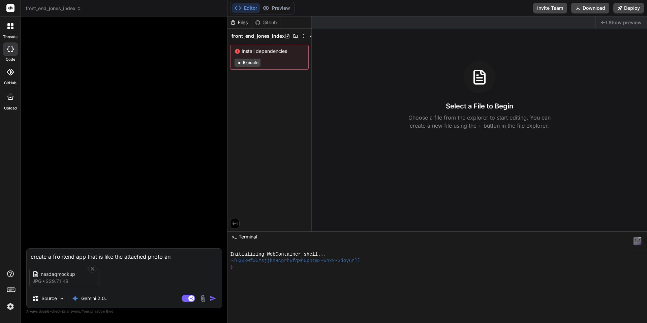
type textarea "create a frontend app that is like the attached photo and"
type textarea "x"
type textarea "create a frontend app that is like the attached photo and"
type textarea "x"
type textarea "create a frontend app that is like the attached photo and C"
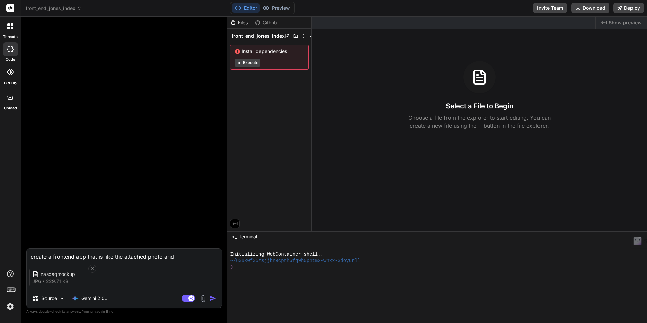
type textarea "x"
type textarea "create a frontend app that is like the attached photo and Ca"
type textarea "x"
type textarea "create a frontend app that is like the attached photo and Cal"
type textarea "x"
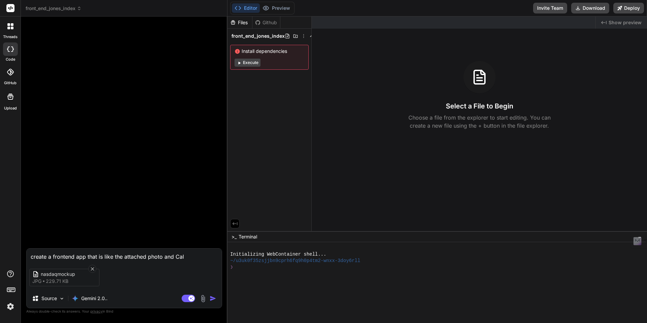
type textarea "create a frontend app that is like the attached photo and Call"
type textarea "x"
type textarea "create a frontend app that is like the attached photo and Call"
type textarea "x"
type textarea "create a frontend app that is like the attached photo and Call i"
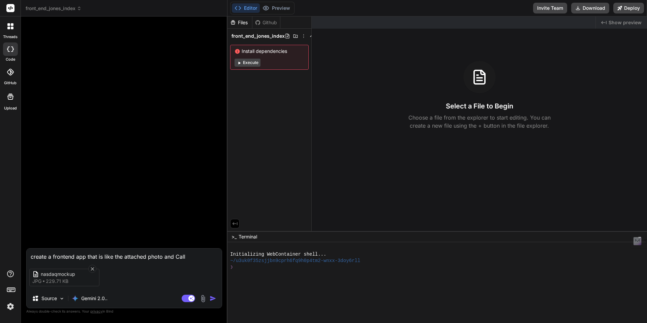
type textarea "x"
type textarea "create a frontend app that is like the attached photo and Call it"
type textarea "x"
type textarea "create a frontend app that is like the attached photo and Call it"
type textarea "x"
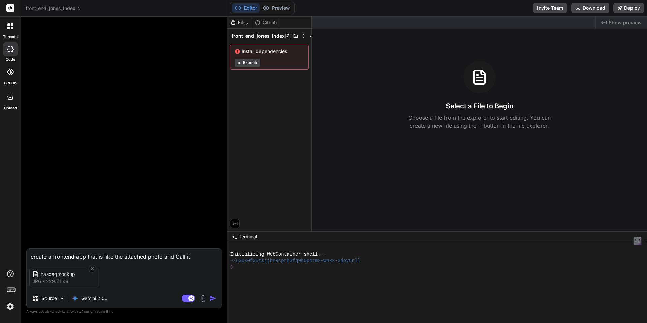
type textarea "create a frontend app that is like the attached photo and Call it t"
type textarea "x"
type textarea "create a frontend app that is like the attached photo and Call it th"
type textarea "x"
type textarea "create a frontend app that is like the attached photo and Call it the"
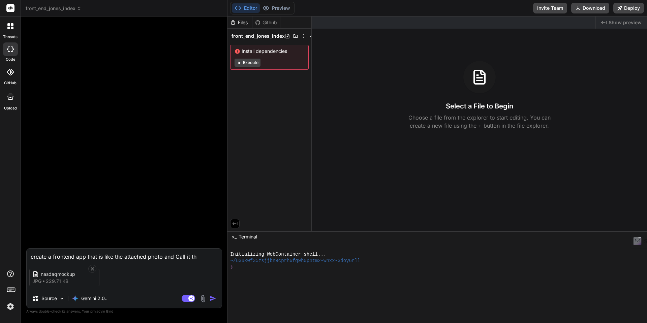
type textarea "x"
type textarea "create a frontend app that is like the attached photo and Call it the"
type textarea "x"
type textarea "create a frontend app that is like the attached photo and Call it the J"
type textarea "x"
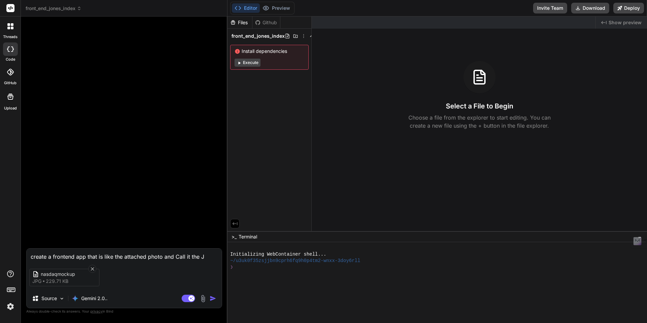
type textarea "create a frontend app that is like the attached photo and Call it the Je"
type textarea "x"
type textarea "create a frontend app that is like the attached photo and Call it the Jen"
type textarea "x"
type textarea "create a frontend app that is like the attached photo and Call it the Je"
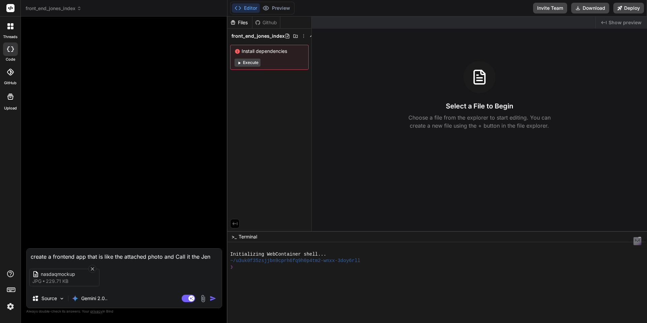
type textarea "x"
type textarea "create a frontend app that is like the attached photo and Call it the J"
type textarea "x"
type textarea "create a frontend app that is like the attached photo and Call it the Jo"
type textarea "x"
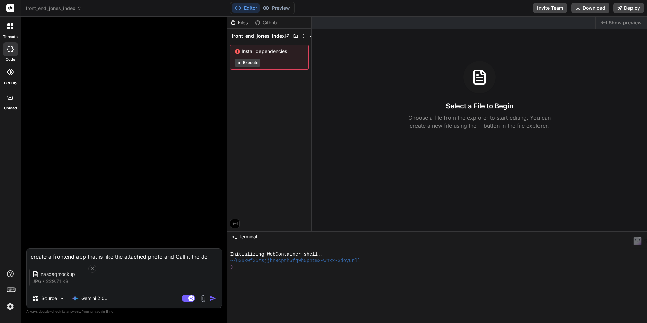
type textarea "create a frontend app that is like the attached photo and Call it the Jon"
type textarea "x"
type textarea "create a frontend app that is like the attached photo and Call it the Jone"
type textarea "x"
type textarea "create a frontend app that is like the attached photo and Call it the Jones"
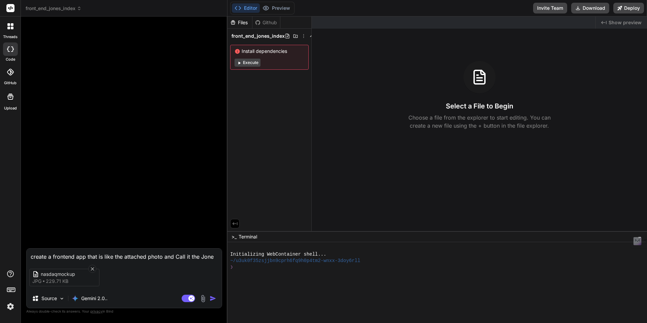
type textarea "x"
type textarea "create a frontend app that is like the attached photo and Call it the Jones"
type textarea "x"
type textarea "create a frontend app that is like the attached photo and Call it the Jones S"
type textarea "x"
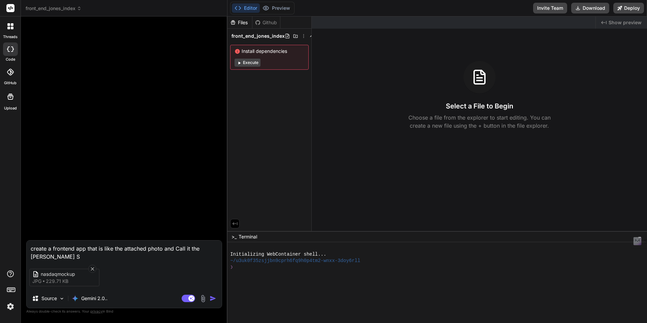
type textarea "create a frontend app that is like the attached photo and Call it the Jones SA"
type textarea "x"
type textarea "create a frontend app that is like the attached photo and Call it the Jones SAA"
type textarea "x"
type textarea "create a frontend app that is like the attached photo and Call it the Jones SAAS"
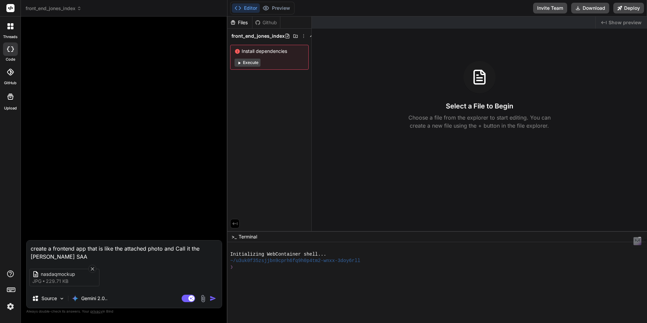
type textarea "x"
type textarea "create a frontend app that is like the attached photo and Call it the Jones SAAS"
type textarea "x"
type textarea "create a frontend app that is like the attached photo and Call it the Jones SAA…"
type textarea "x"
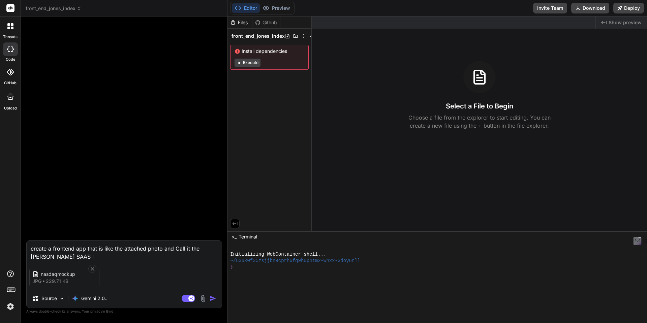
type textarea "create a frontend app that is like the attached photo and Call it the Jones SAA…"
type textarea "x"
type textarea "create a frontend app that is like the attached photo and Call it the Jones SAA…"
type textarea "x"
type textarea "create a frontend app that is like the attached photo and Call it the Jones SAA…"
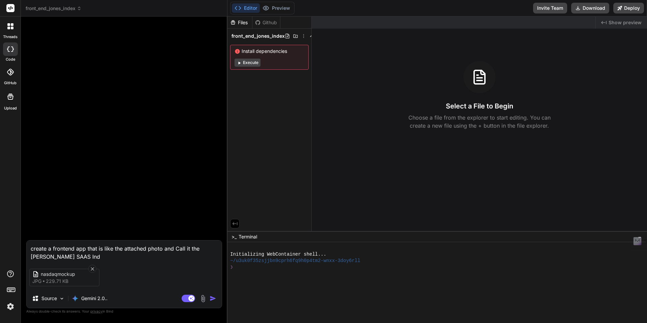
type textarea "x"
type textarea "create a frontend app that is like the attached photo and Call it the Jones SAA…"
click at [214, 298] on img "button" at bounding box center [213, 298] width 7 height 7
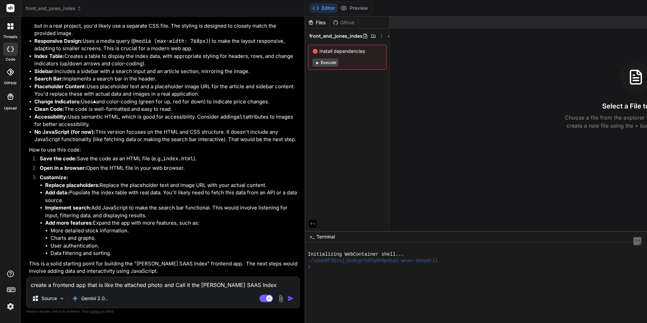
scroll to position [2600, 0]
click at [199, 289] on textarea "create a frontend app that is like the attached photo and Call it the Jones SAA…" at bounding box center [163, 283] width 273 height 12
click at [110, 284] on textarea "create a frontend app that is like the attached photo and Call it the Jones SAA…" at bounding box center [163, 283] width 273 height 12
click at [371, 36] on icon at bounding box center [373, 35] width 4 height 3
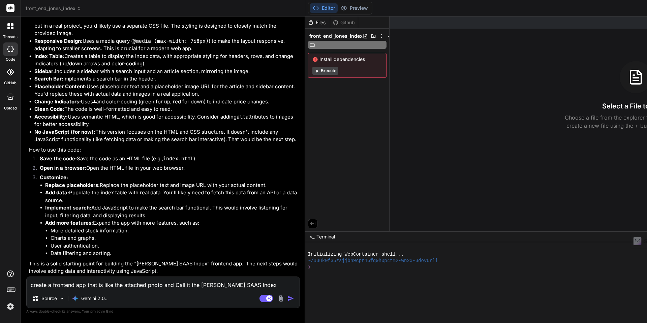
click at [371, 36] on icon at bounding box center [373, 35] width 4 height 3
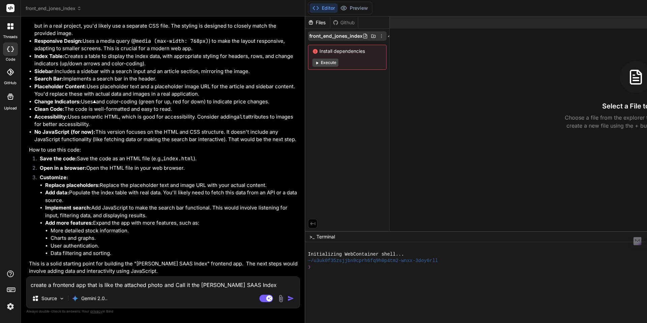
click at [363, 37] on icon at bounding box center [365, 36] width 4 height 5
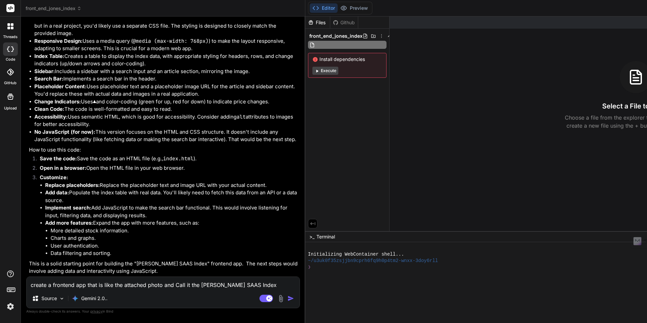
click at [363, 37] on icon at bounding box center [365, 36] width 4 height 5
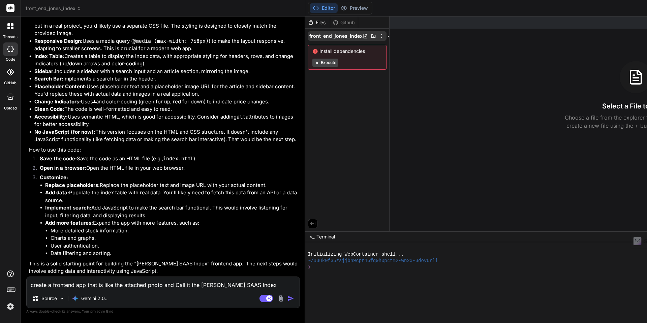
click at [379, 35] on icon at bounding box center [381, 35] width 5 height 5
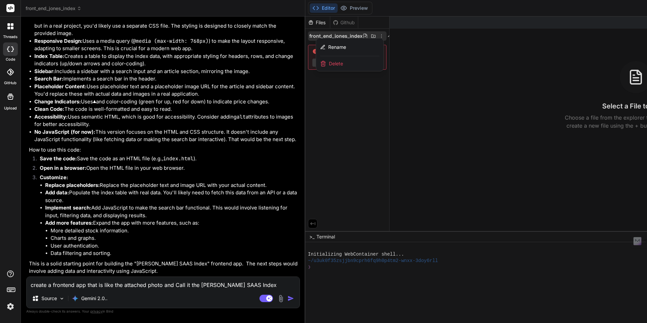
click at [335, 91] on div at bounding box center [593, 170] width 577 height 307
click at [41, 287] on textarea "create a frontend app that is like the attached photo and Call it the Jones SAA…" at bounding box center [163, 283] width 273 height 12
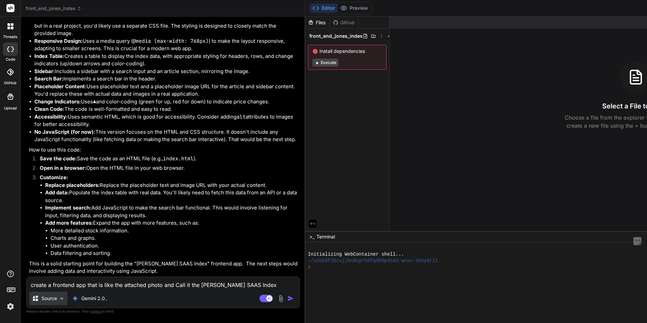
click at [60, 299] on img at bounding box center [62, 299] width 6 height 6
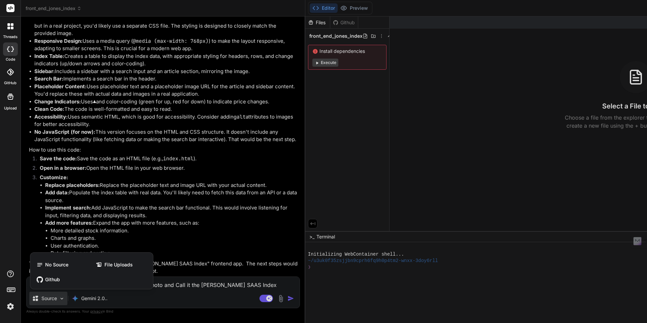
click at [60, 299] on div at bounding box center [323, 161] width 647 height 323
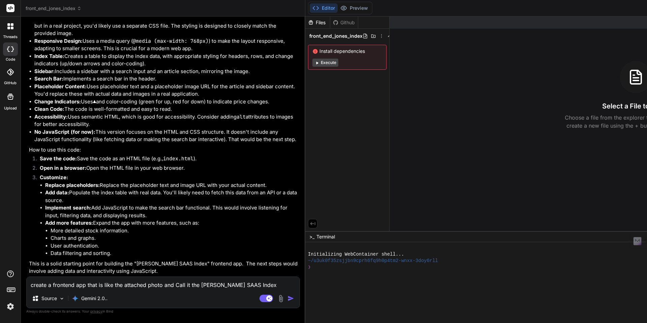
click at [67, 287] on textarea "create a frontend app that is like the attached photo and Call it the Jones SAA…" at bounding box center [163, 283] width 273 height 12
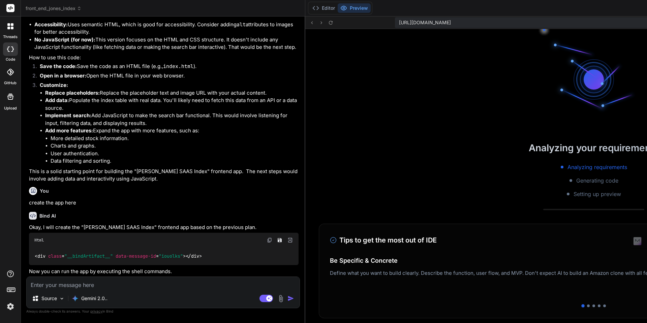
scroll to position [563, 0]
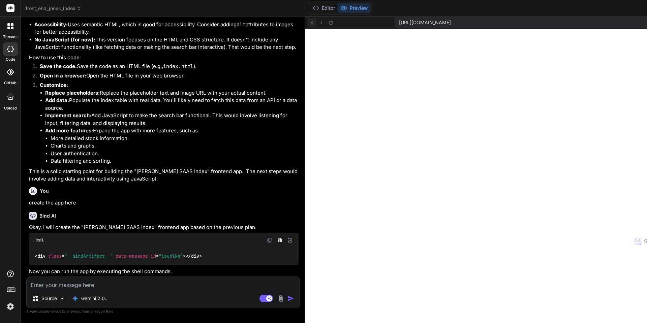
click at [309, 23] on icon at bounding box center [312, 23] width 6 height 6
click at [319, 22] on icon at bounding box center [321, 23] width 6 height 6
click at [43, 288] on textarea at bounding box center [163, 283] width 273 height 12
click at [12, 29] on icon at bounding box center [12, 28] width 3 height 3
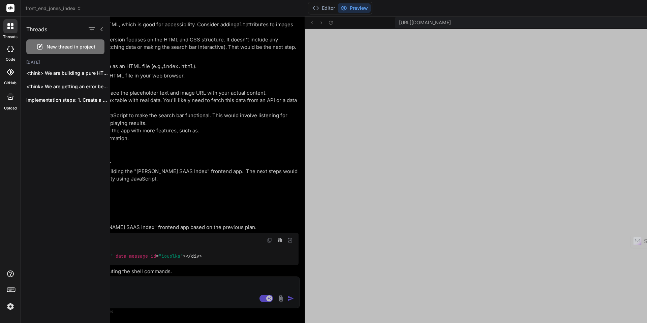
click at [8, 49] on icon at bounding box center [10, 48] width 7 height 5
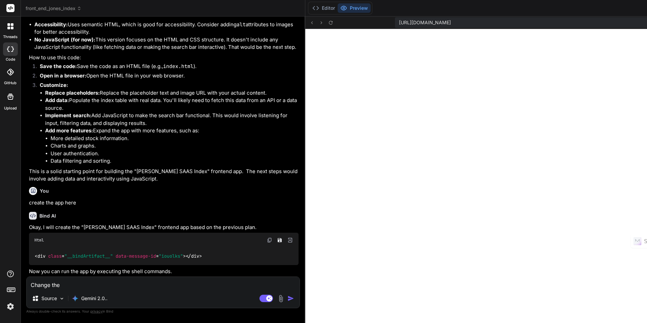
click at [8, 49] on icon at bounding box center [10, 48] width 7 height 5
click at [10, 96] on icon at bounding box center [10, 97] width 8 height 8
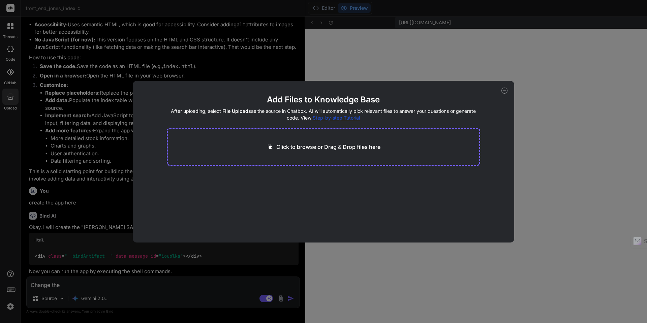
click at [504, 91] on icon at bounding box center [504, 91] width 2 height 0
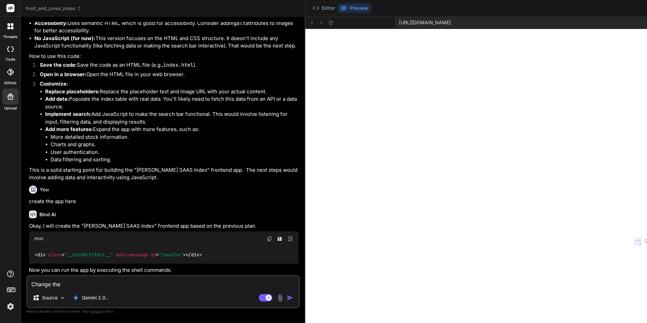
click at [12, 49] on icon at bounding box center [10, 48] width 7 height 5
click at [328, 8] on button "Editor" at bounding box center [324, 7] width 28 height 9
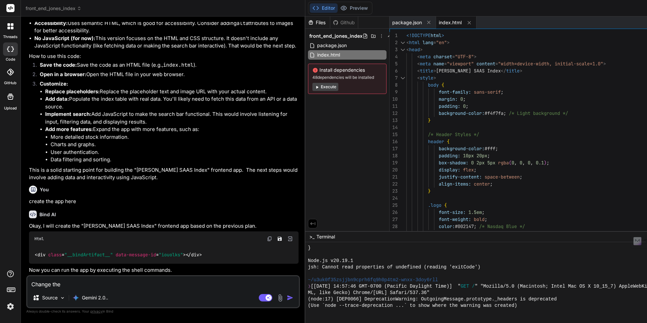
click at [446, 24] on span "index.html" at bounding box center [450, 22] width 23 height 7
click at [448, 24] on span "index.html" at bounding box center [450, 22] width 23 height 7
click at [405, 24] on span "package.json" at bounding box center [407, 22] width 30 height 7
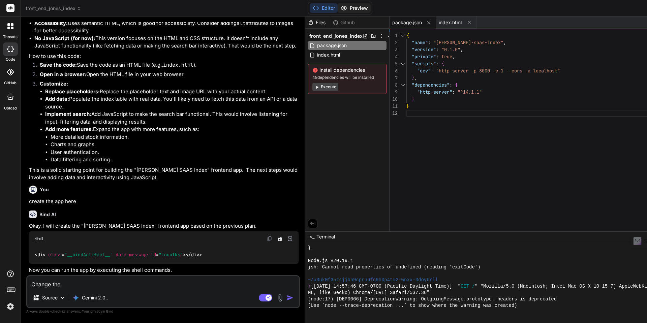
click at [345, 8] on button "Preview" at bounding box center [354, 7] width 33 height 9
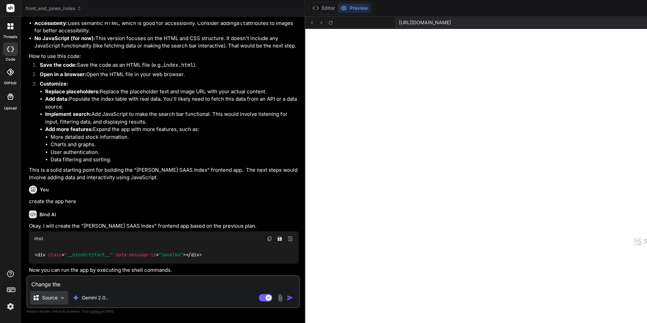
click at [63, 300] on div "Source" at bounding box center [49, 297] width 38 height 13
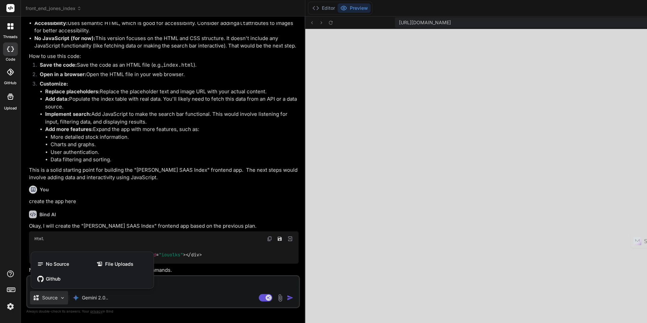
click at [63, 300] on div at bounding box center [323, 161] width 647 height 323
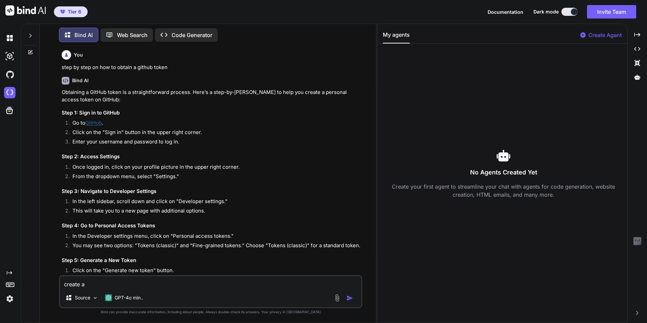
scroll to position [249, 0]
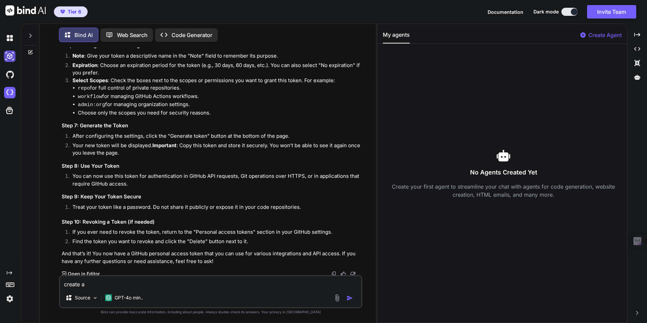
click at [12, 59] on img at bounding box center [9, 56] width 11 height 11
click at [11, 58] on img at bounding box center [9, 56] width 11 height 11
click at [12, 92] on img at bounding box center [9, 92] width 11 height 11
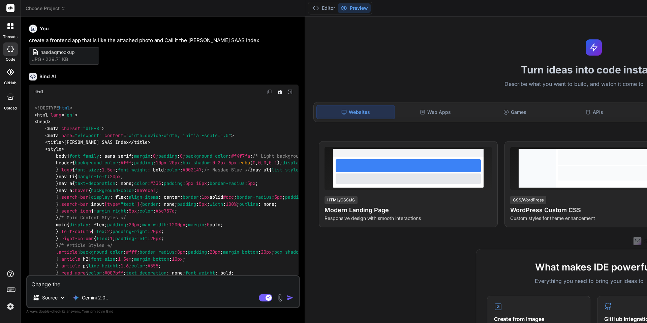
click at [10, 50] on icon at bounding box center [10, 48] width 7 height 5
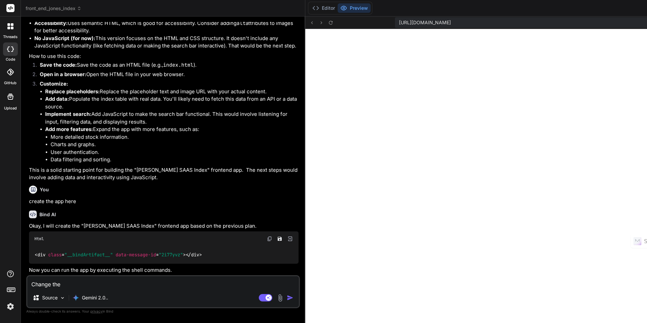
scroll to position [198, 0]
type textarea "x"
